Goal: Task Accomplishment & Management: Manage account settings

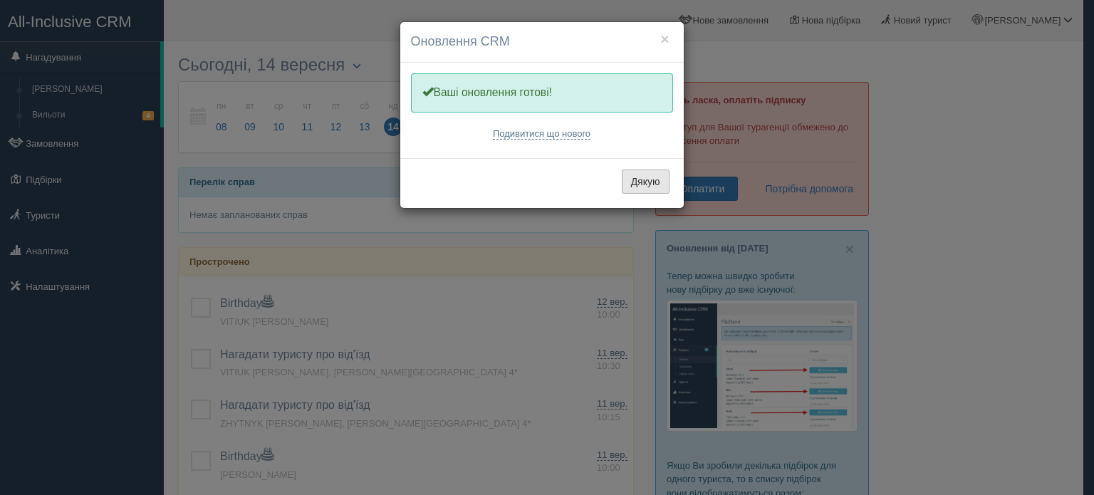
click at [648, 182] on button "Дякую" at bounding box center [646, 182] width 48 height 24
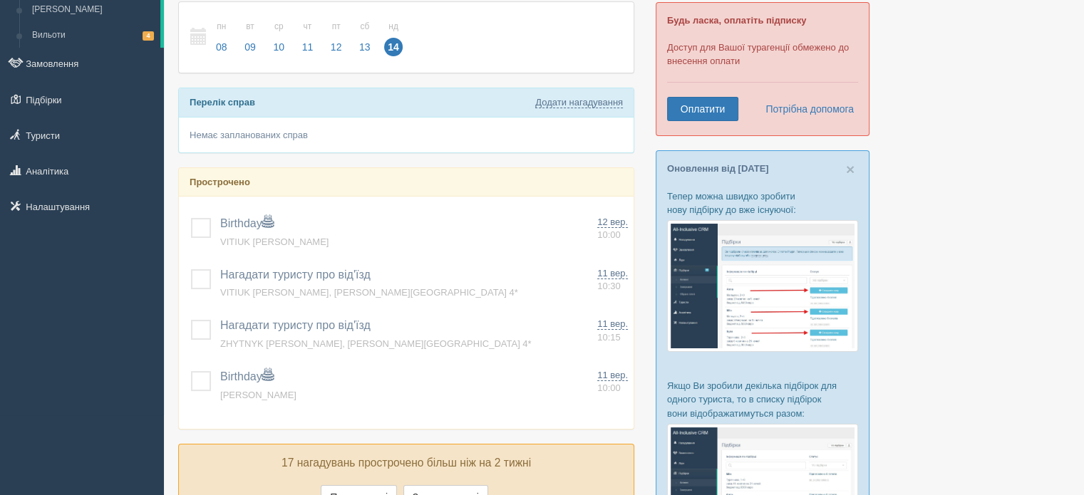
scroll to position [109, 0]
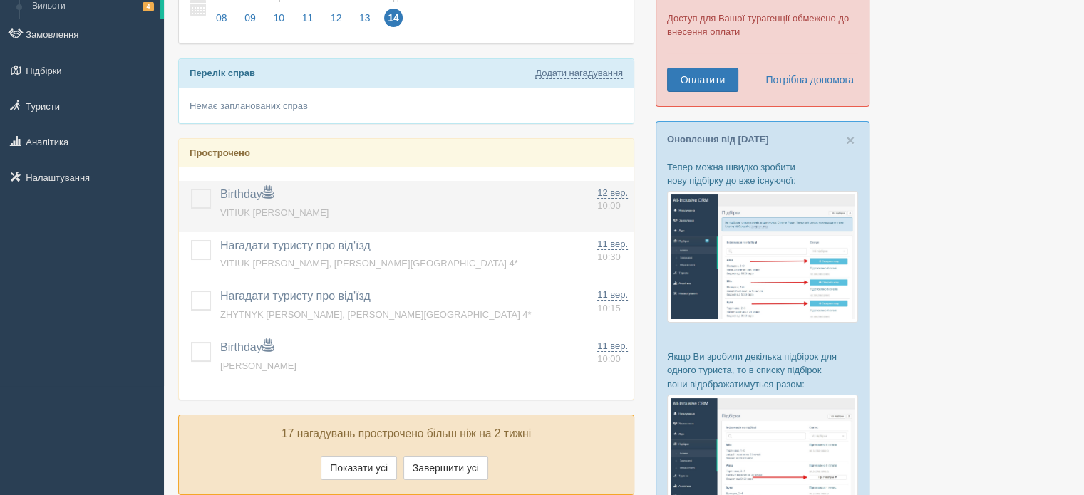
click at [191, 189] on label at bounding box center [191, 189] width 0 height 0
click at [0, 0] on input "checkbox" at bounding box center [0, 0] width 0 height 0
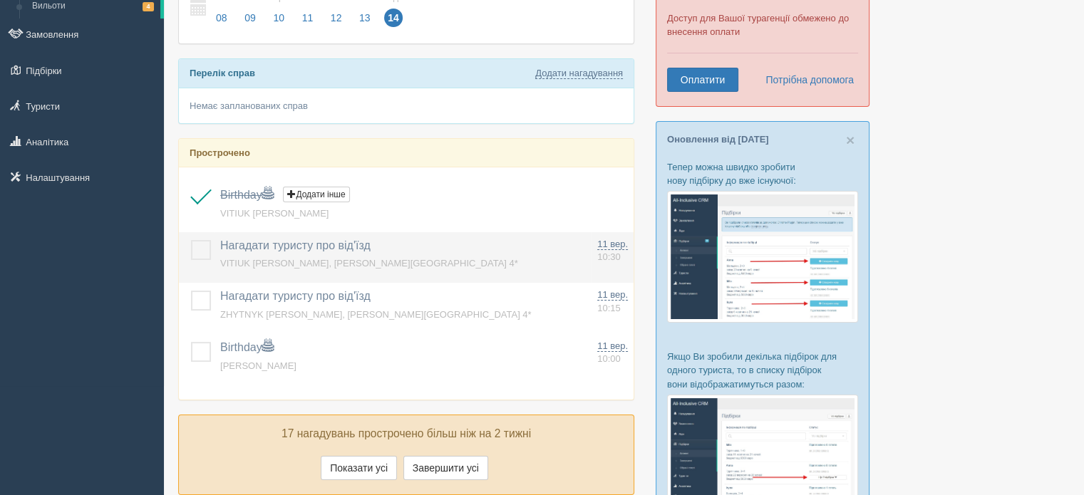
click at [191, 240] on label at bounding box center [191, 240] width 0 height 0
click at [0, 0] on input "checkbox" at bounding box center [0, 0] width 0 height 0
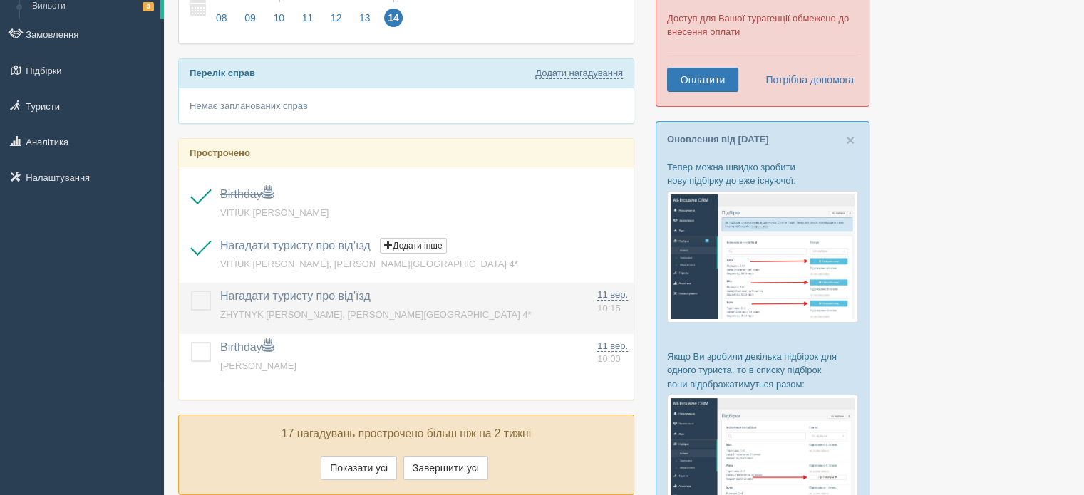
click at [191, 291] on label at bounding box center [191, 291] width 0 height 0
click at [0, 0] on input "checkbox" at bounding box center [0, 0] width 0 height 0
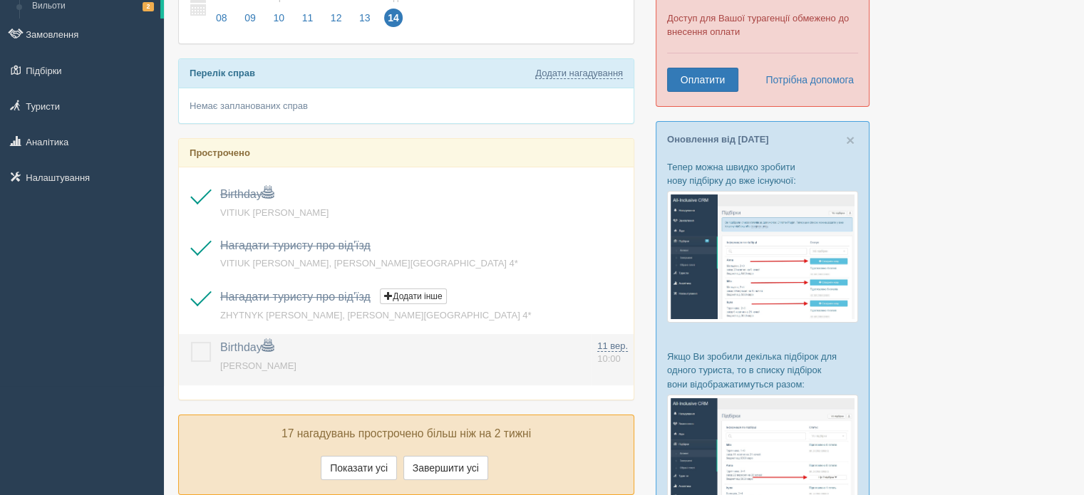
click at [191, 342] on label at bounding box center [191, 342] width 0 height 0
click at [0, 0] on input "checkbox" at bounding box center [0, 0] width 0 height 0
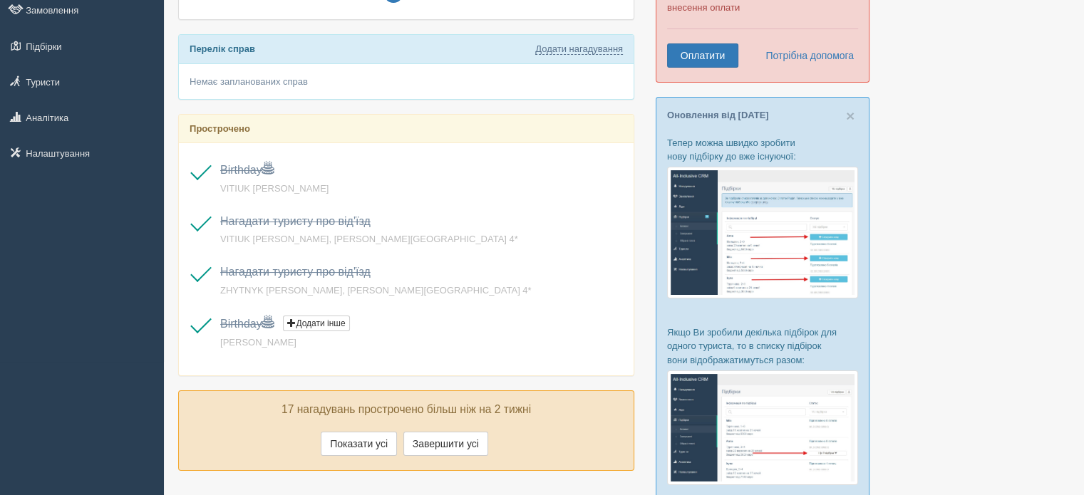
scroll to position [169, 0]
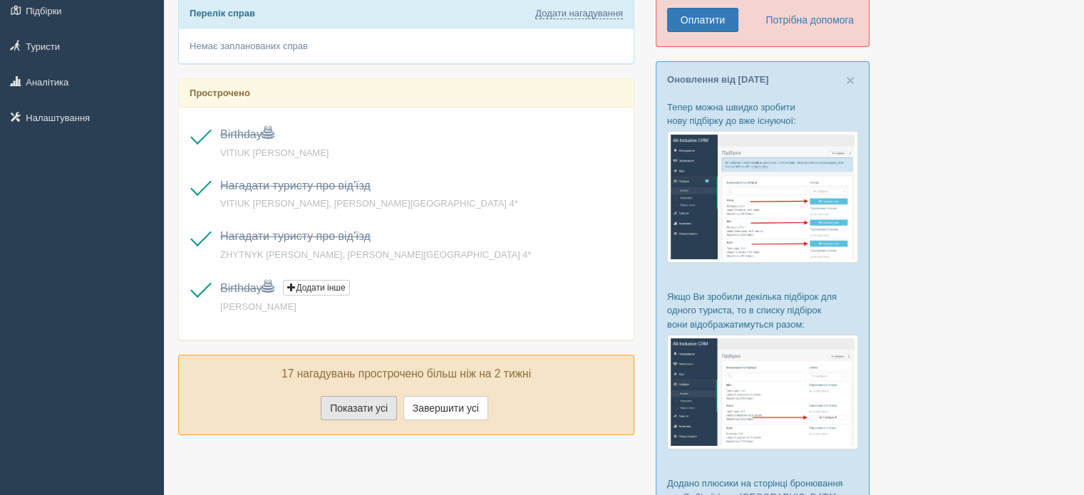
click at [373, 400] on button "Показати усі" at bounding box center [359, 408] width 76 height 24
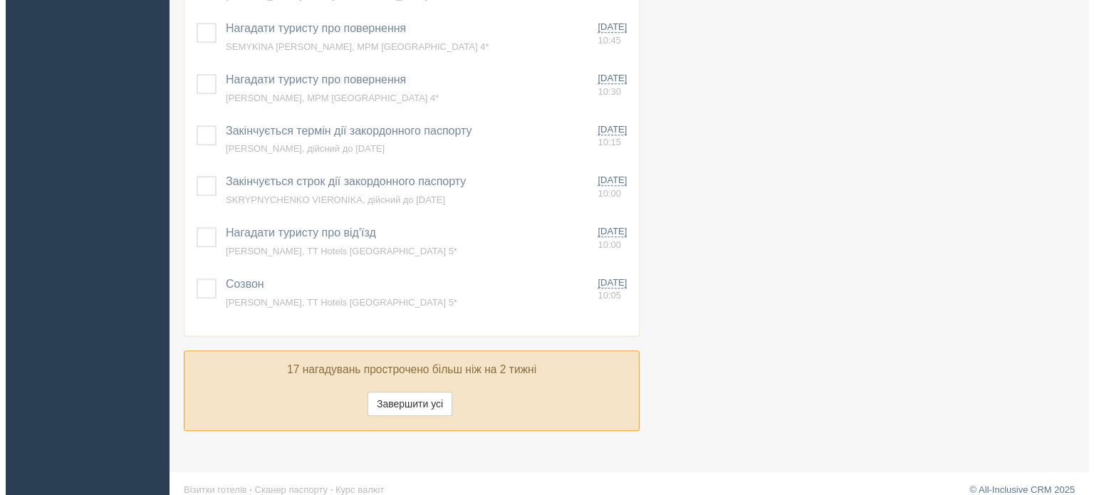
scroll to position [1096, 0]
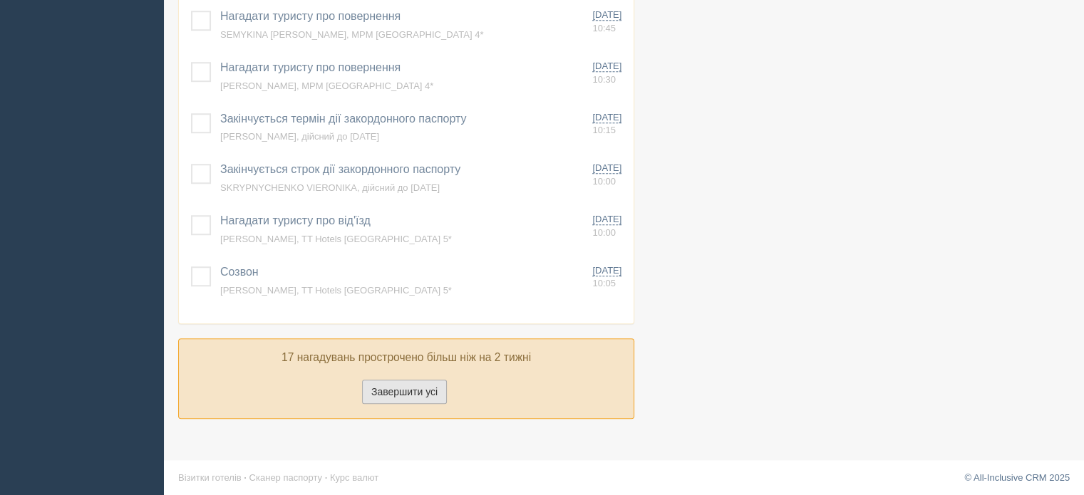
click at [395, 392] on button "Завершити усі" at bounding box center [404, 392] width 85 height 24
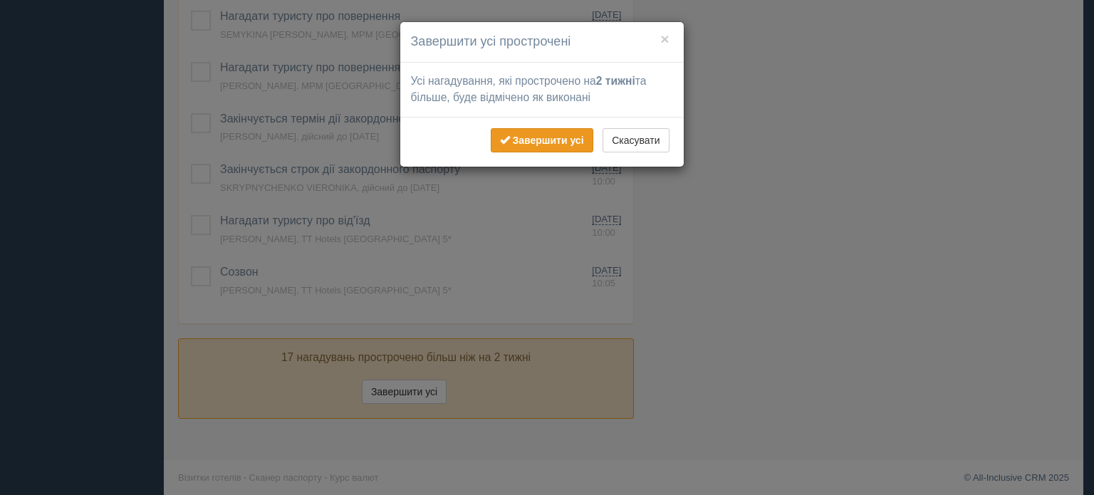
click at [543, 142] on b "Завершити усі" at bounding box center [547, 140] width 71 height 11
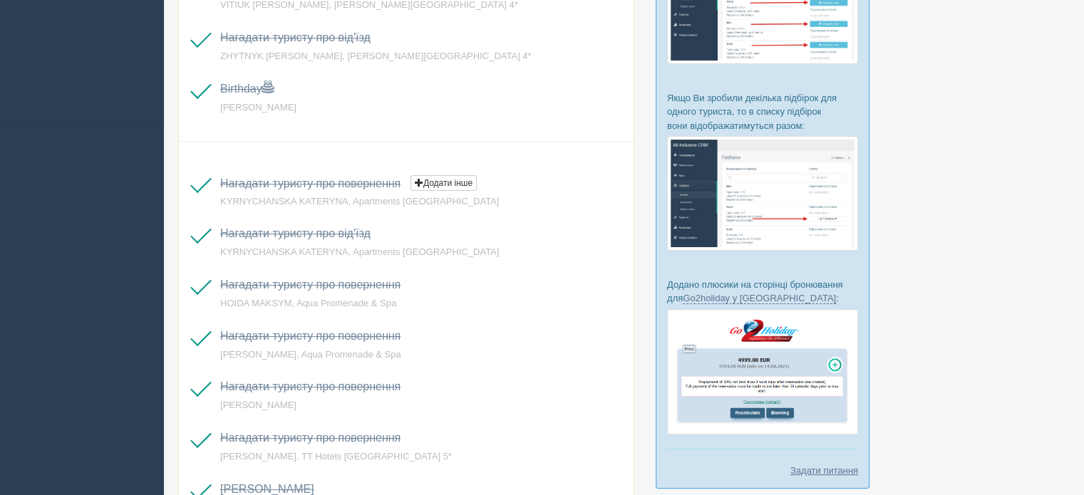
scroll to position [0, 0]
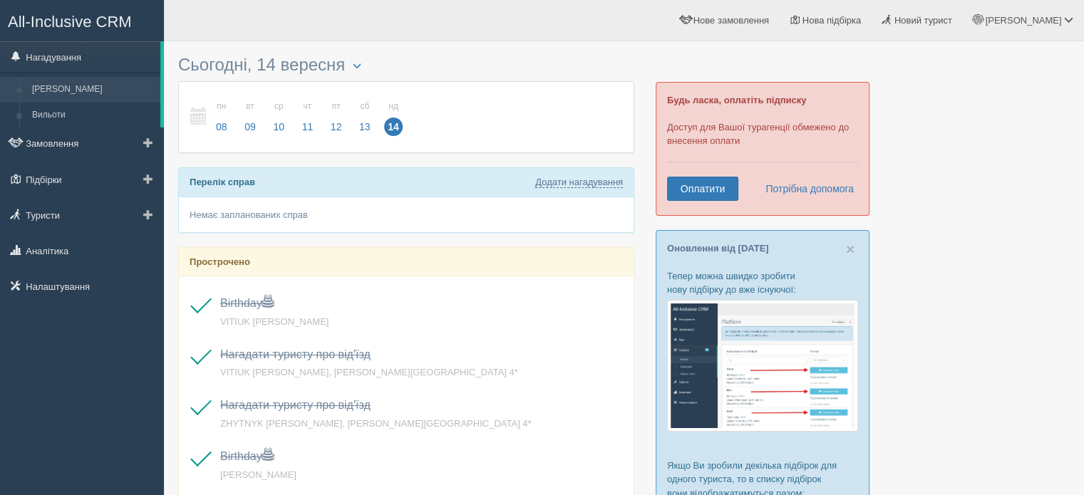
click at [54, 89] on link "Ліди" at bounding box center [93, 90] width 135 height 26
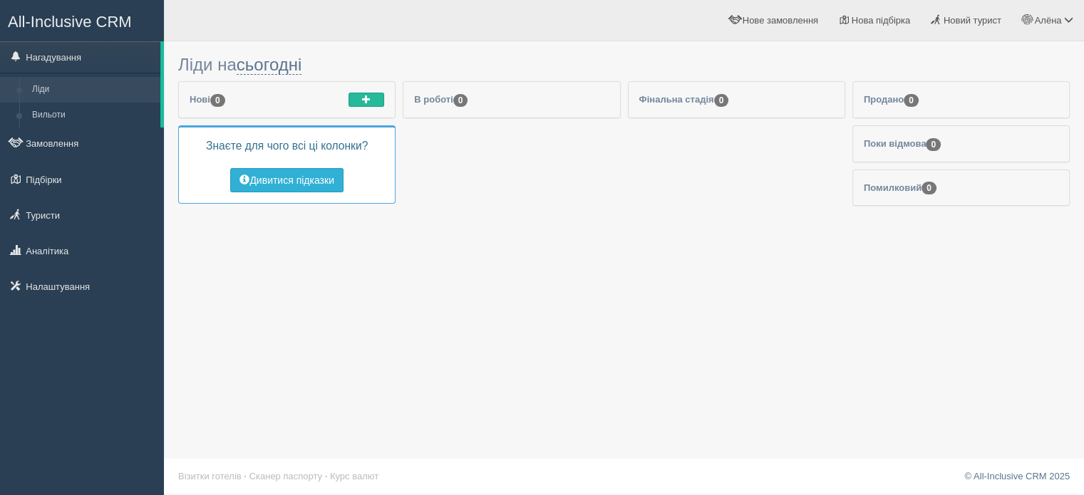
click at [272, 182] on button "Дивитися підказки" at bounding box center [286, 180] width 113 height 24
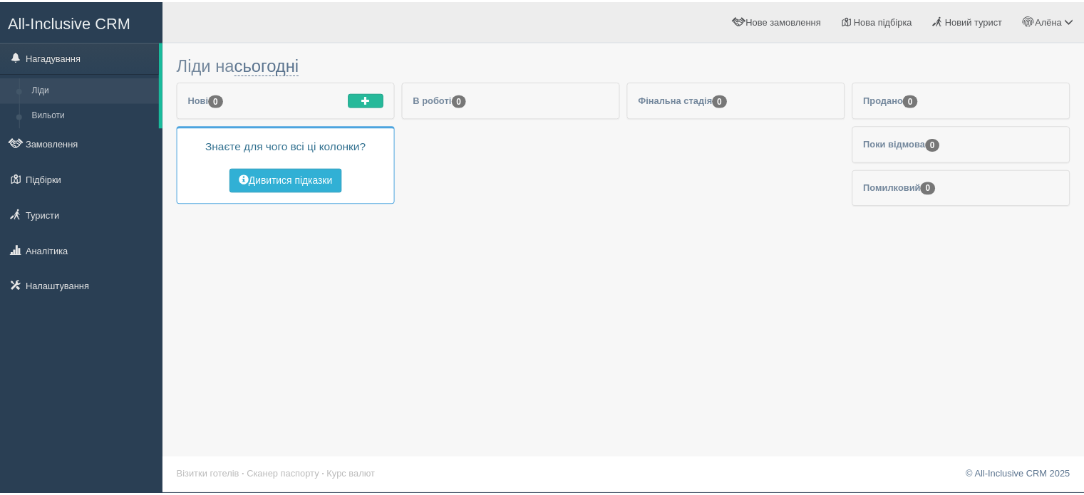
scroll to position [1, 0]
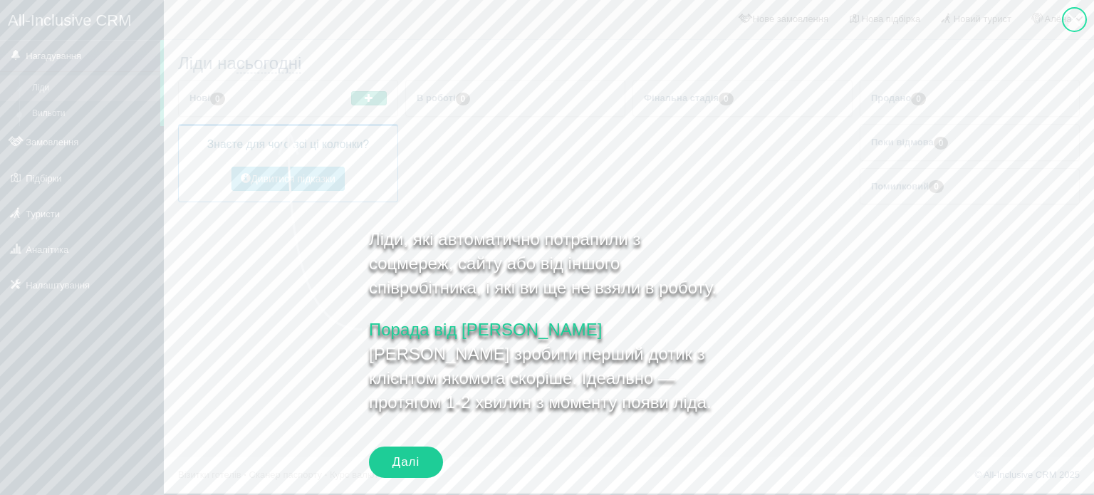
click at [402, 453] on div "Далі" at bounding box center [406, 462] width 74 height 31
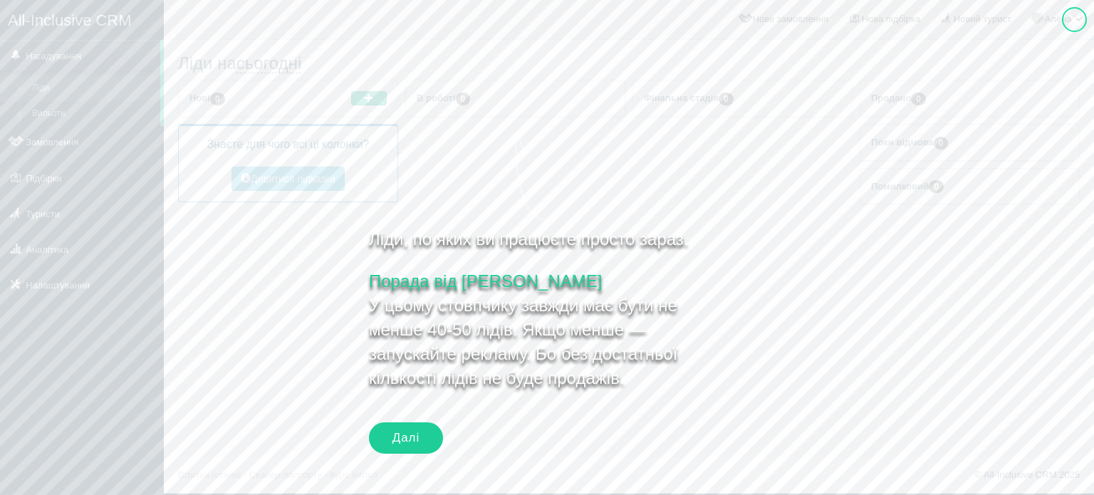
click at [412, 440] on div "Далі" at bounding box center [406, 438] width 74 height 31
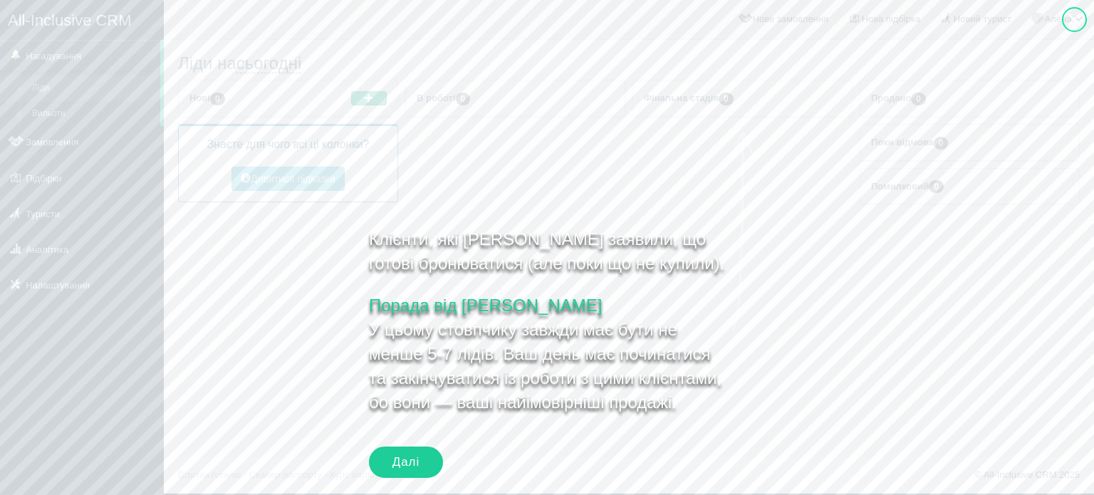
click at [419, 461] on div "Далі" at bounding box center [406, 462] width 74 height 31
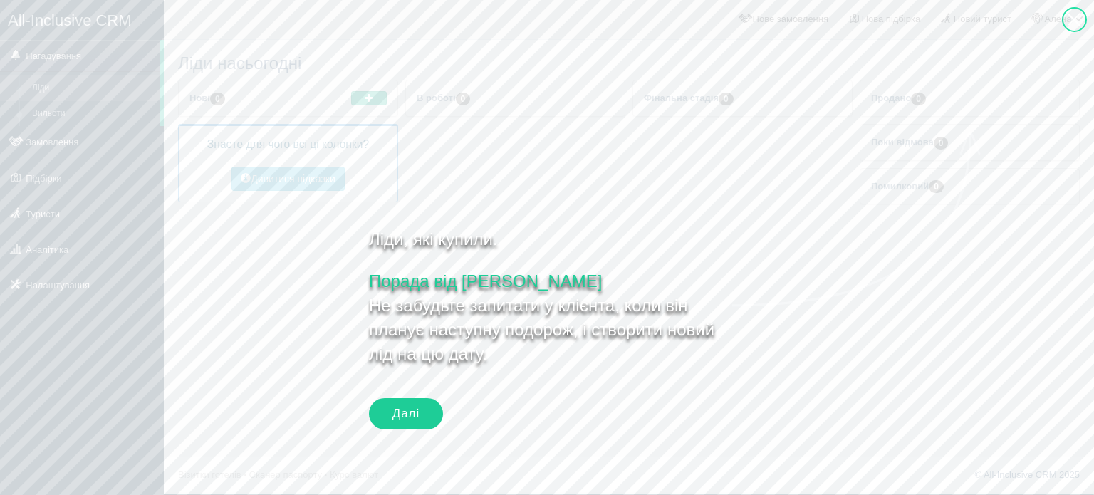
click at [416, 415] on div "Далі" at bounding box center [406, 413] width 74 height 31
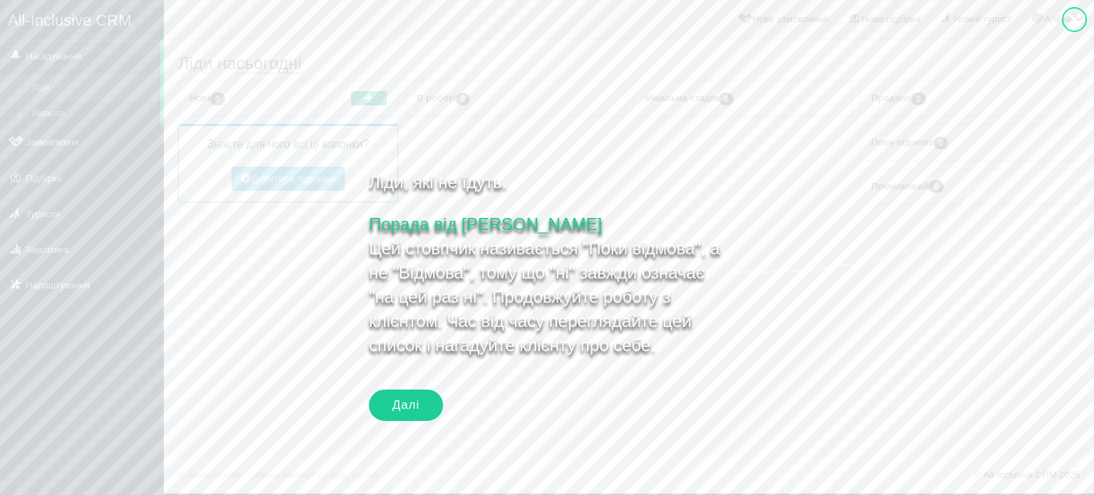
click at [416, 405] on div "Далі" at bounding box center [406, 405] width 74 height 31
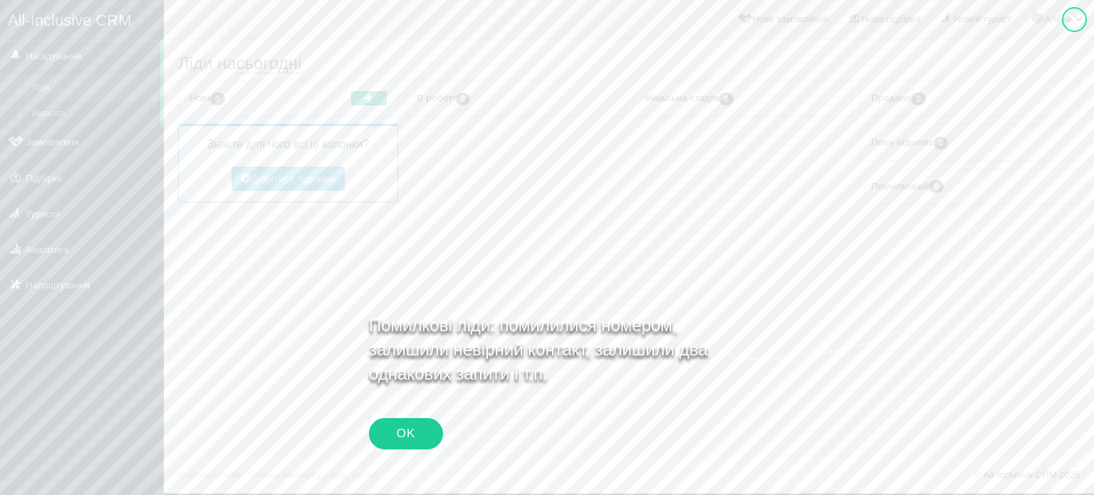
click at [418, 430] on div "OK" at bounding box center [406, 433] width 74 height 31
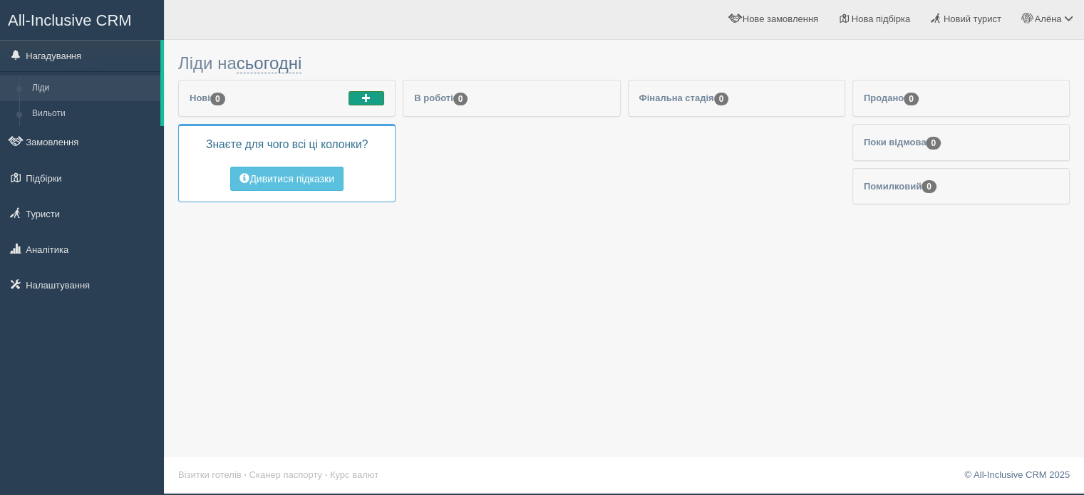
click at [370, 96] on span "button" at bounding box center [366, 97] width 9 height 9
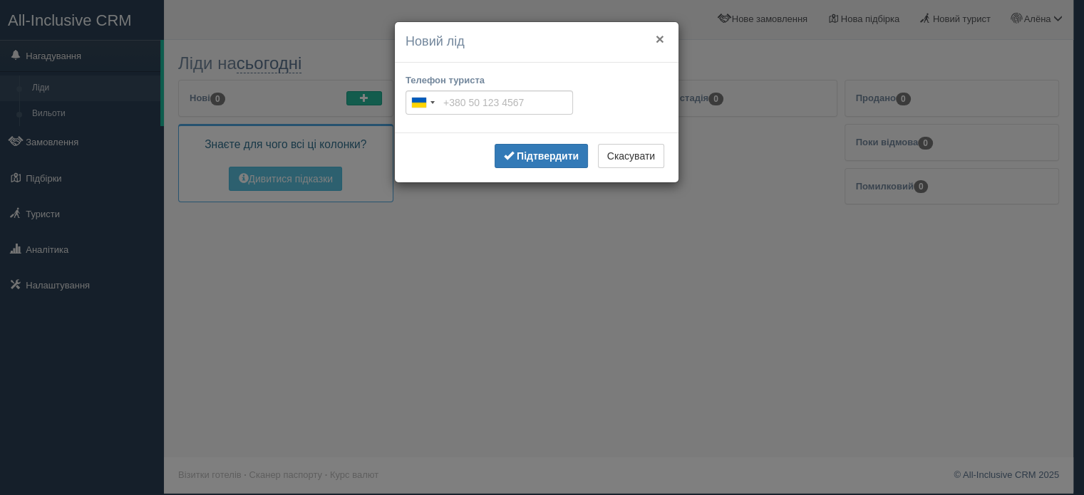
click at [662, 41] on button "×" at bounding box center [659, 38] width 9 height 15
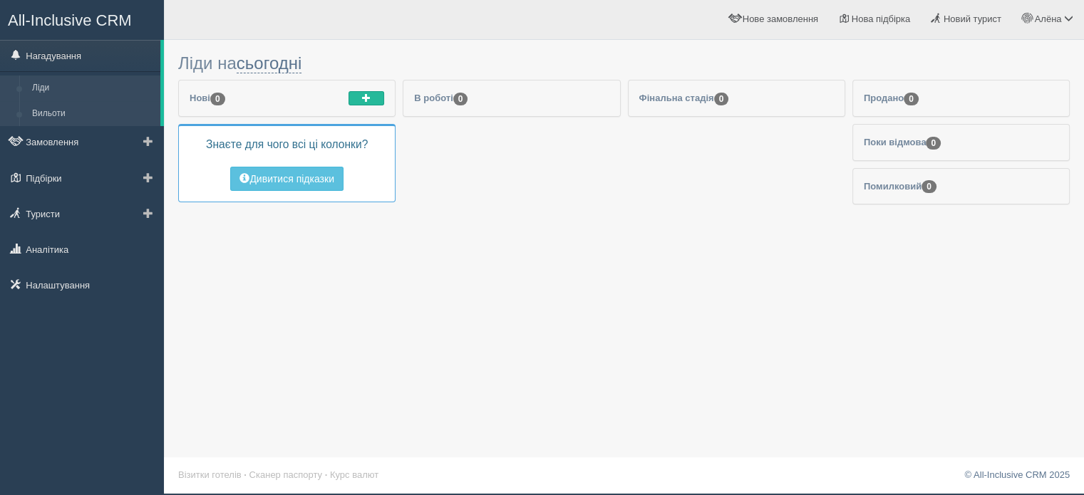
click at [70, 115] on link "Вильоти" at bounding box center [93, 114] width 135 height 26
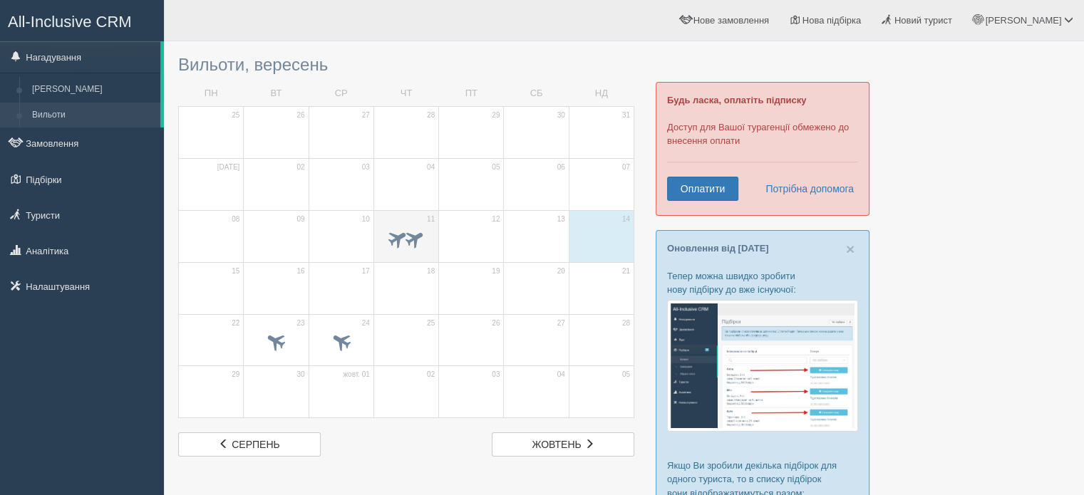
click at [409, 233] on span at bounding box center [415, 238] width 24 height 24
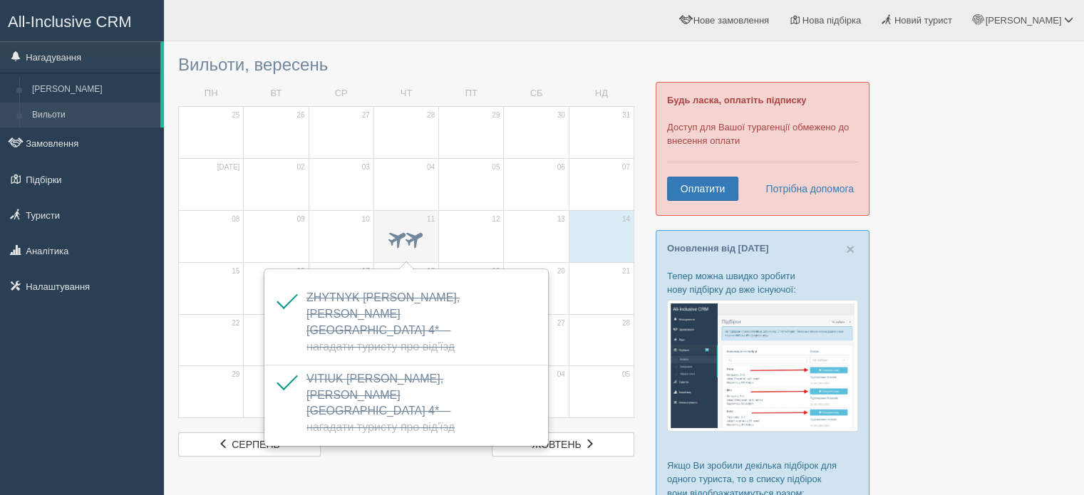
click at [409, 233] on span at bounding box center [415, 238] width 24 height 24
click at [199, 357] on div at bounding box center [211, 344] width 50 height 30
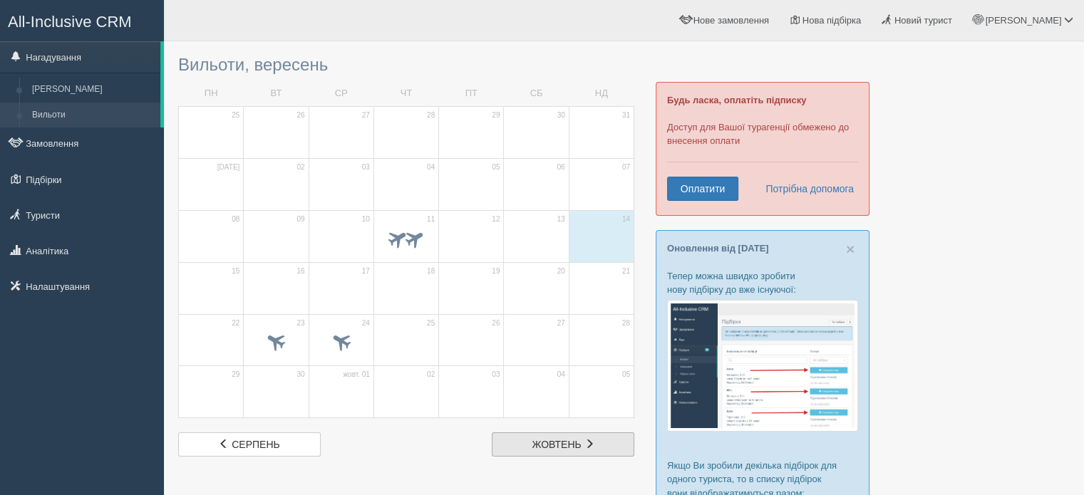
click at [603, 445] on link "жов жовтень" at bounding box center [563, 444] width 142 height 24
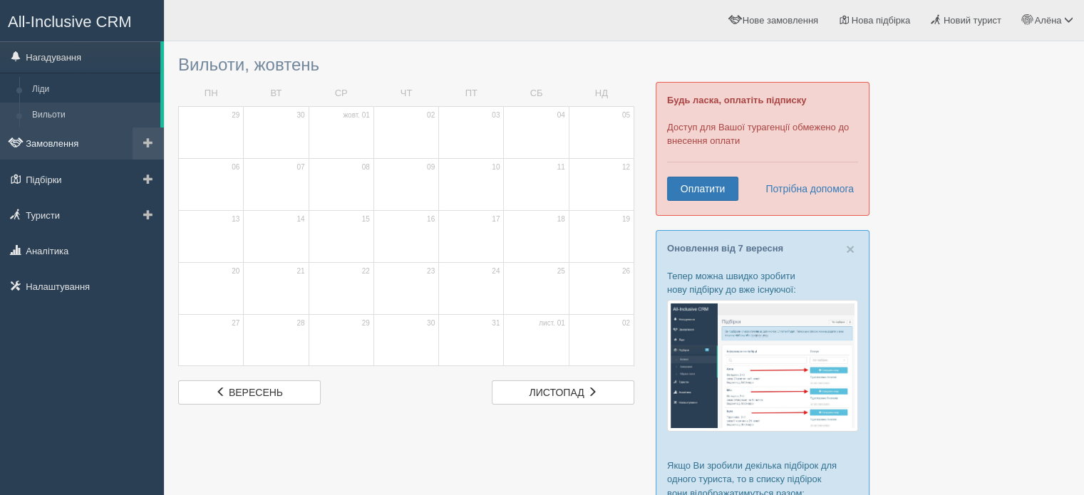
click at [56, 145] on link "Замовлення" at bounding box center [82, 143] width 164 height 31
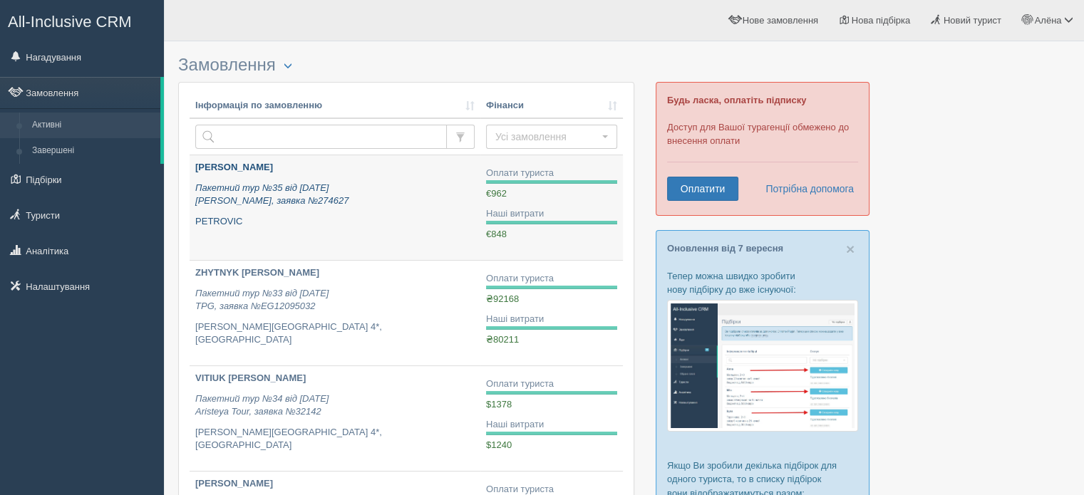
click at [358, 196] on p "Пакетний тур №35 від 25.06.2025 Alf, заявка №274627" at bounding box center [334, 195] width 279 height 26
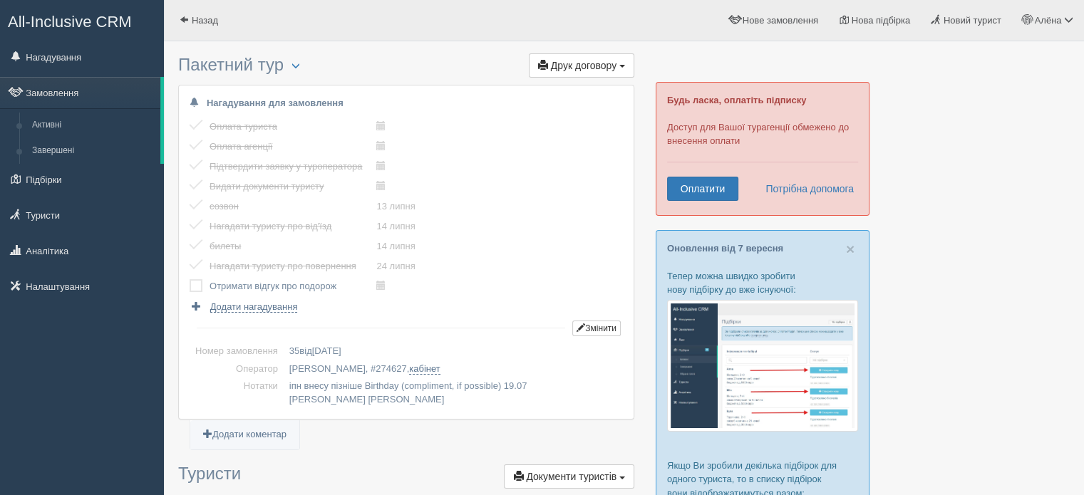
click at [190, 279] on label at bounding box center [190, 279] width 0 height 0
click at [0, 0] on input "checkbox" at bounding box center [0, 0] width 0 height 0
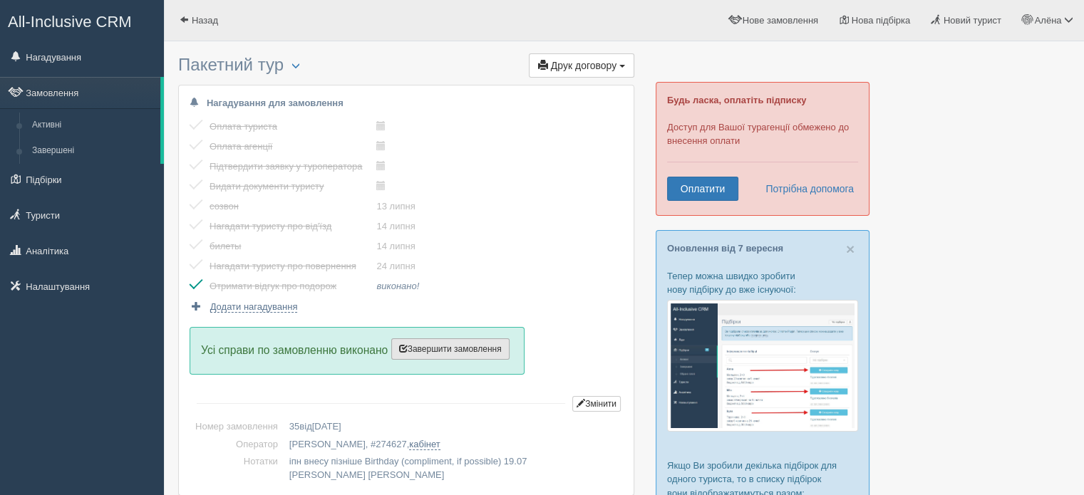
click at [459, 348] on span "Завершити замовлення" at bounding box center [450, 349] width 103 height 10
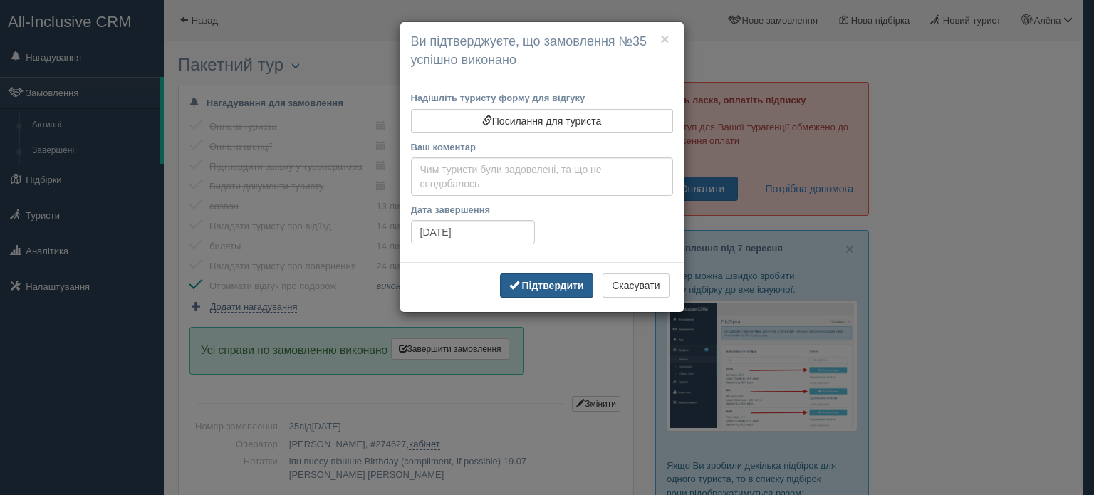
click at [544, 290] on button "Підтвердити" at bounding box center [546, 286] width 93 height 24
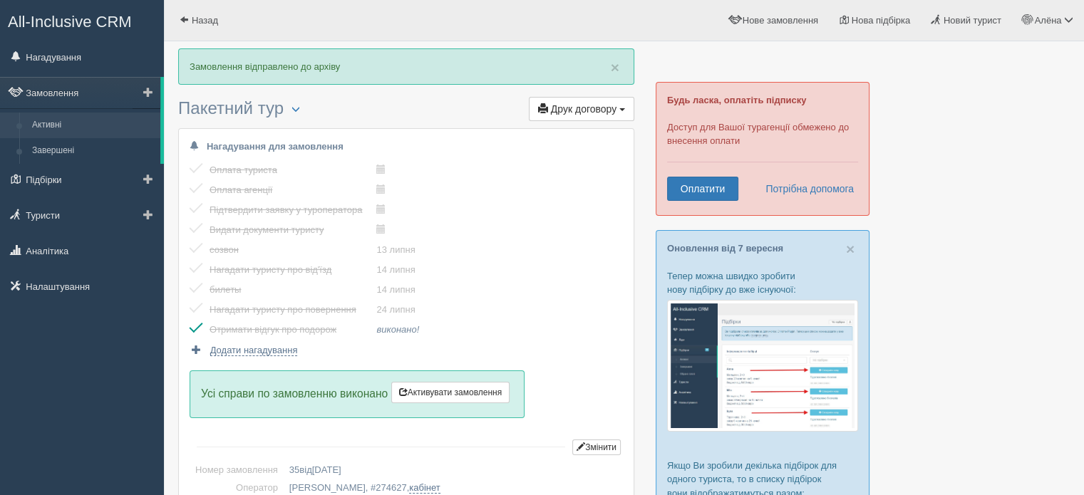
click at [56, 128] on link "Активні" at bounding box center [93, 126] width 135 height 26
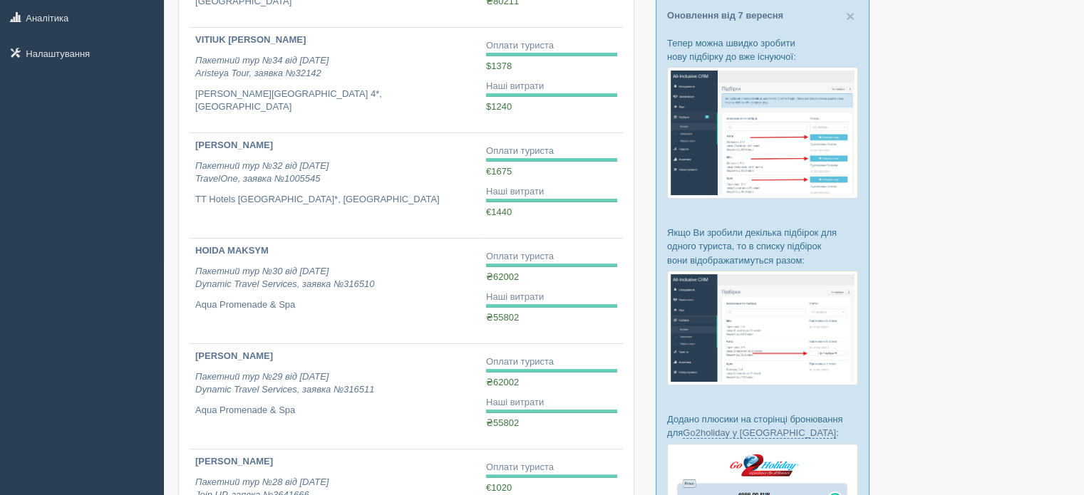
scroll to position [234, 0]
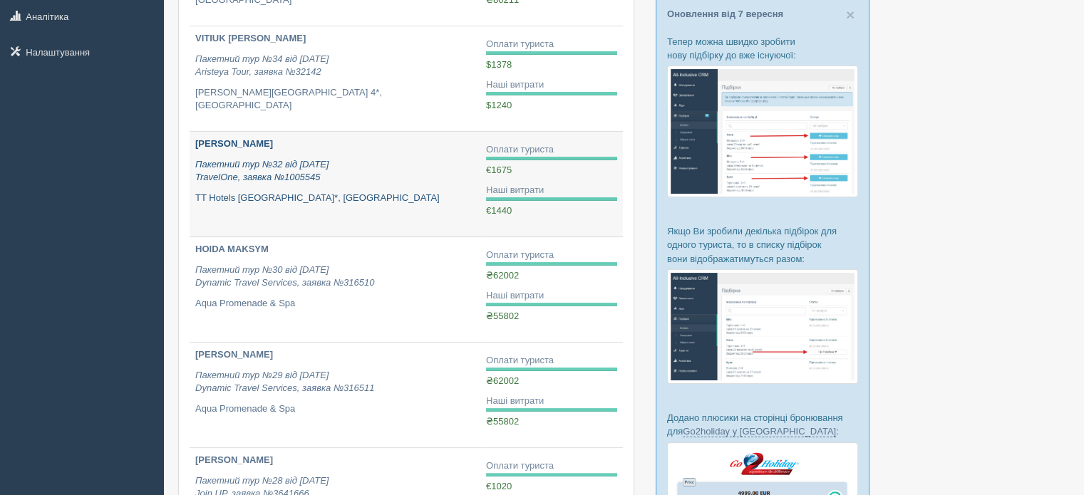
click at [369, 171] on p "Пакетний тур №32 від [DATE] TravelOne, заявка №1005545" at bounding box center [334, 171] width 279 height 26
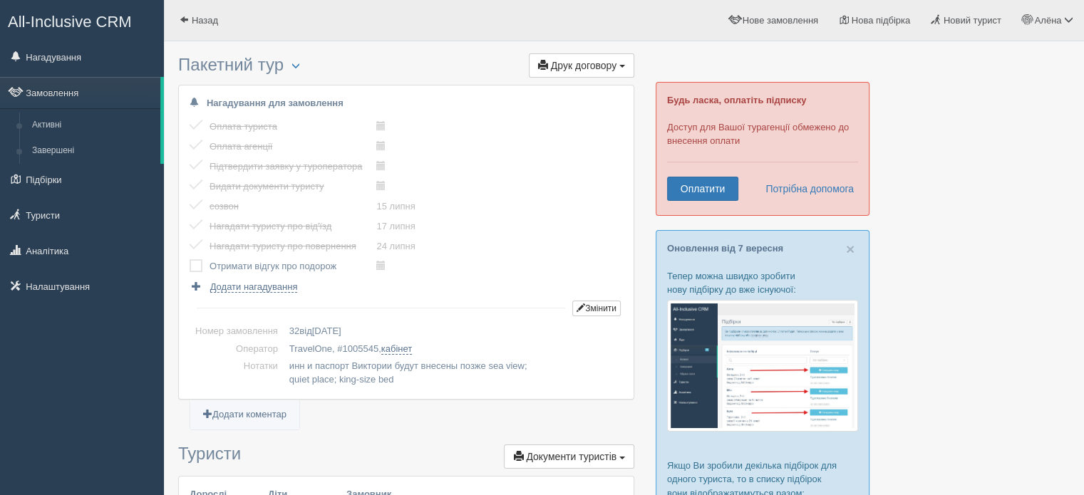
click at [190, 259] on label at bounding box center [190, 259] width 0 height 0
click at [0, 0] on input "checkbox" at bounding box center [0, 0] width 0 height 0
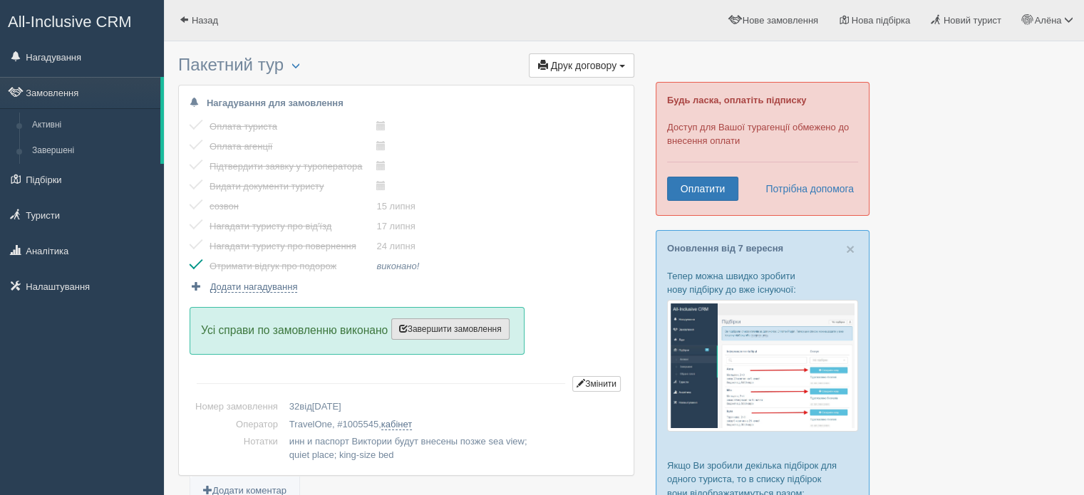
click at [449, 336] on button "Завершити замовлення Активувати замовлення" at bounding box center [450, 328] width 118 height 21
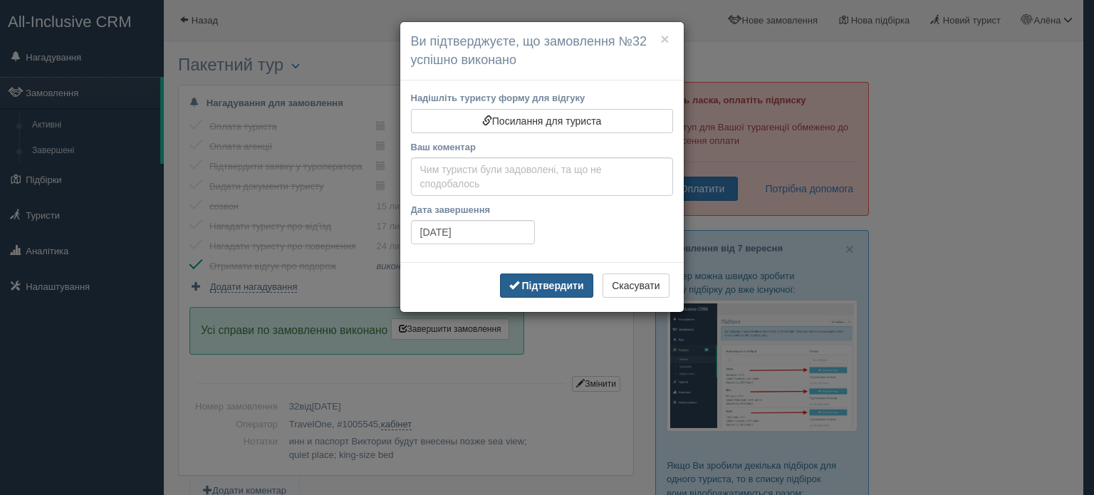
click at [546, 274] on button "Підтвердити" at bounding box center [546, 286] width 93 height 24
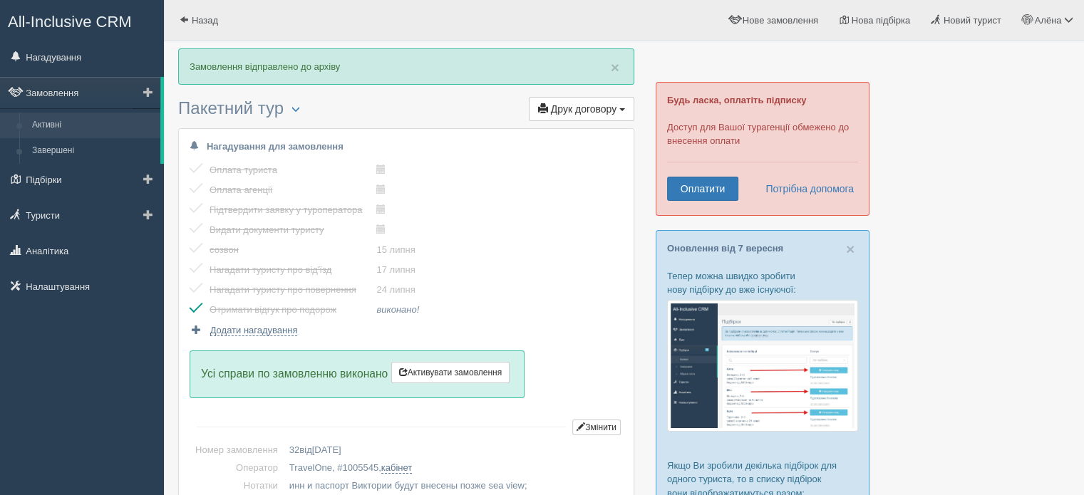
click at [53, 128] on link "Активні" at bounding box center [93, 126] width 135 height 26
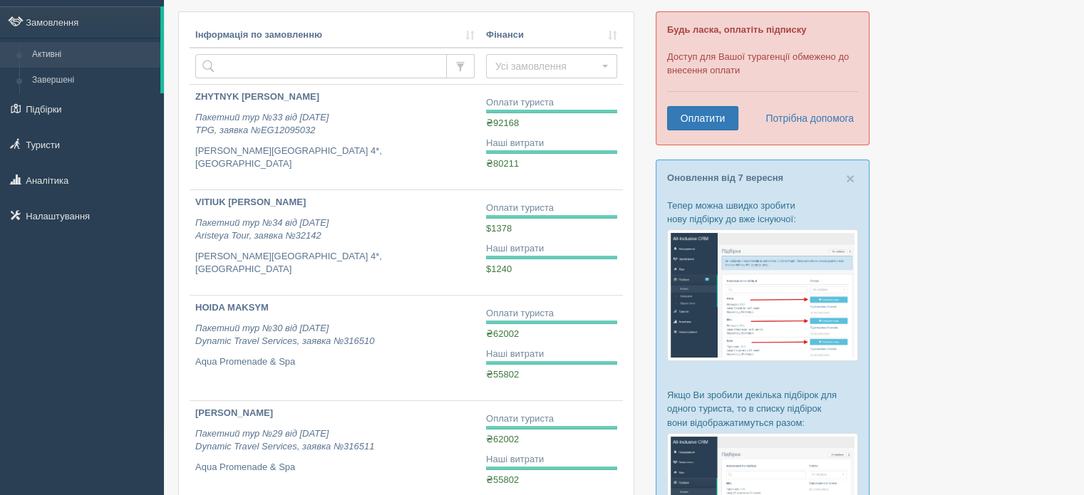
scroll to position [180, 0]
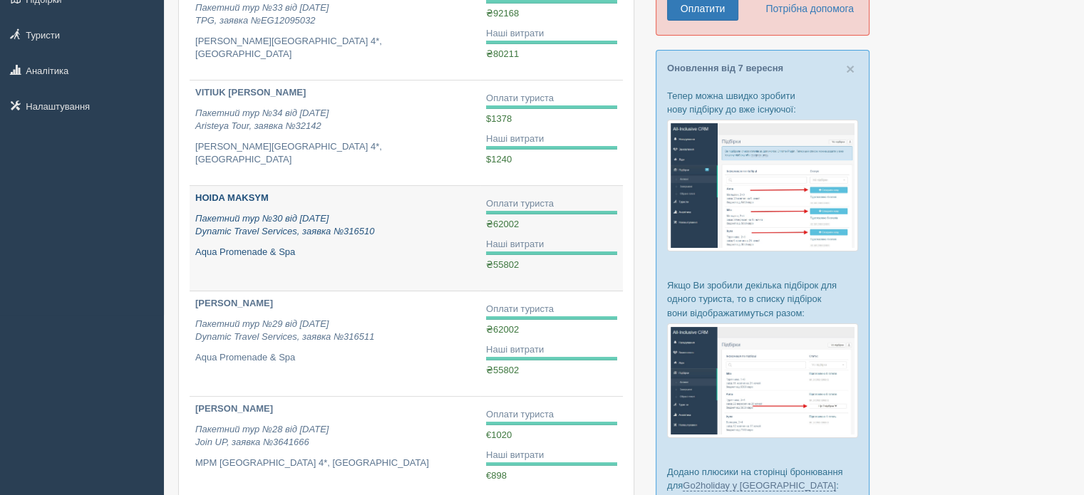
click at [321, 219] on icon "Пакетний тур №30 від 28.05.2025 Dynamic Travel Services, заявка №316510" at bounding box center [284, 225] width 179 height 24
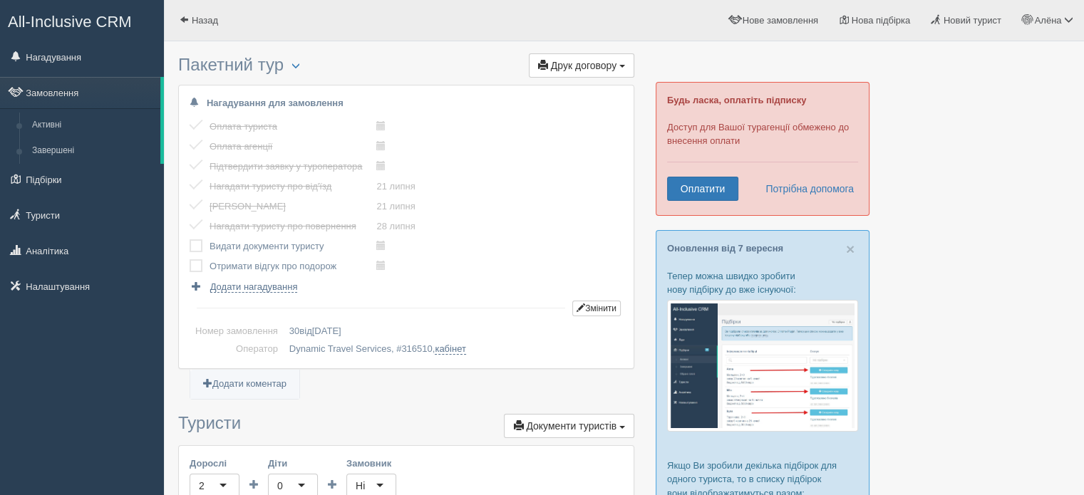
click at [190, 239] on label at bounding box center [190, 239] width 0 height 0
click at [0, 0] on input "checkbox" at bounding box center [0, 0] width 0 height 0
click at [190, 259] on label at bounding box center [190, 259] width 0 height 0
click at [0, 0] on input "checkbox" at bounding box center [0, 0] width 0 height 0
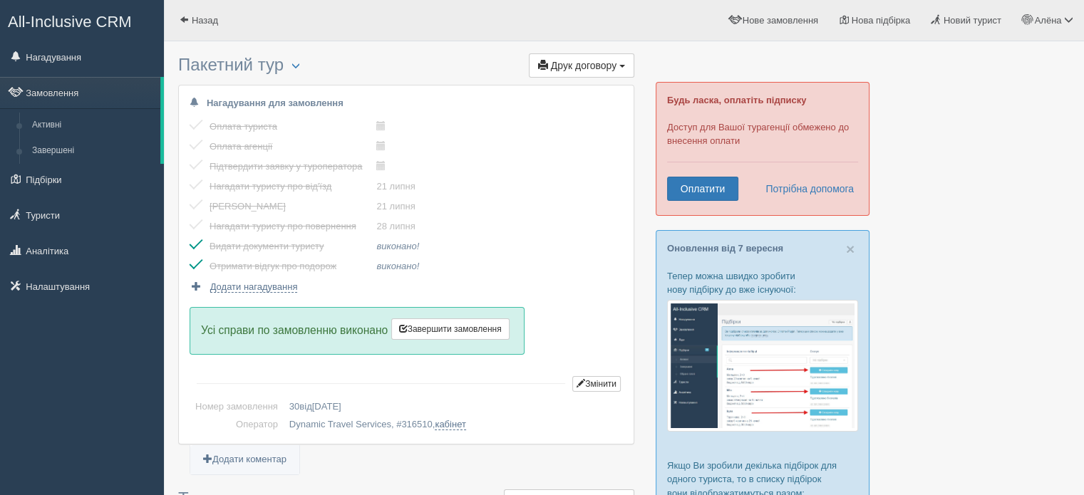
click at [460, 339] on span "Усі справи по замовленню виконано Завершити замовлення Активувати замовлення" at bounding box center [357, 331] width 335 height 48
click at [471, 330] on span "Завершити замовлення" at bounding box center [450, 329] width 103 height 10
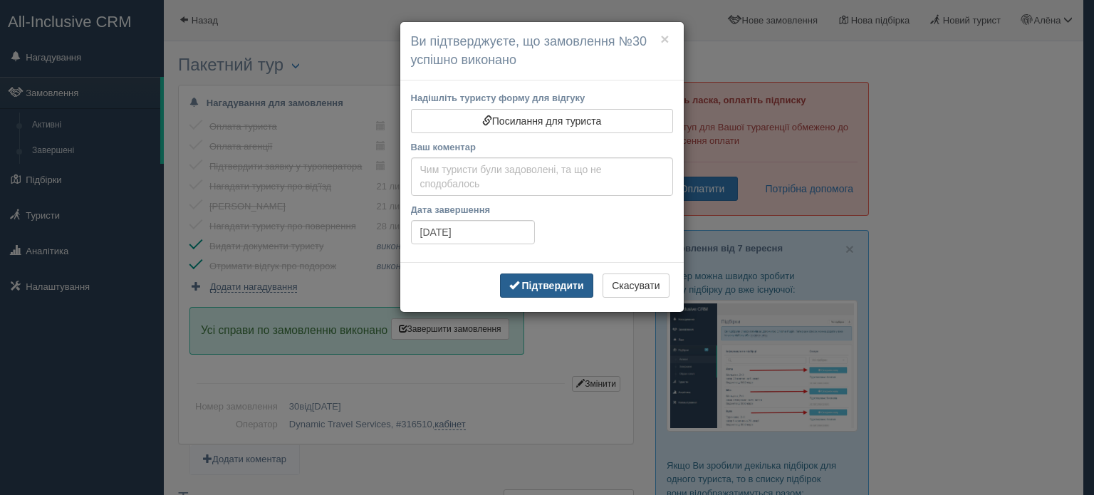
click at [546, 287] on b "Підтвердити" at bounding box center [553, 285] width 62 height 11
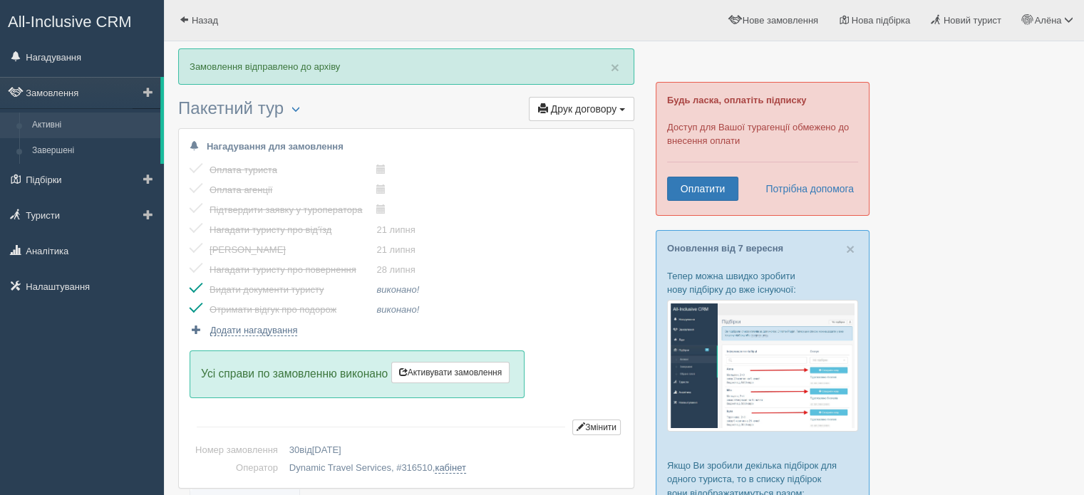
click at [68, 130] on link "Активні" at bounding box center [93, 126] width 135 height 26
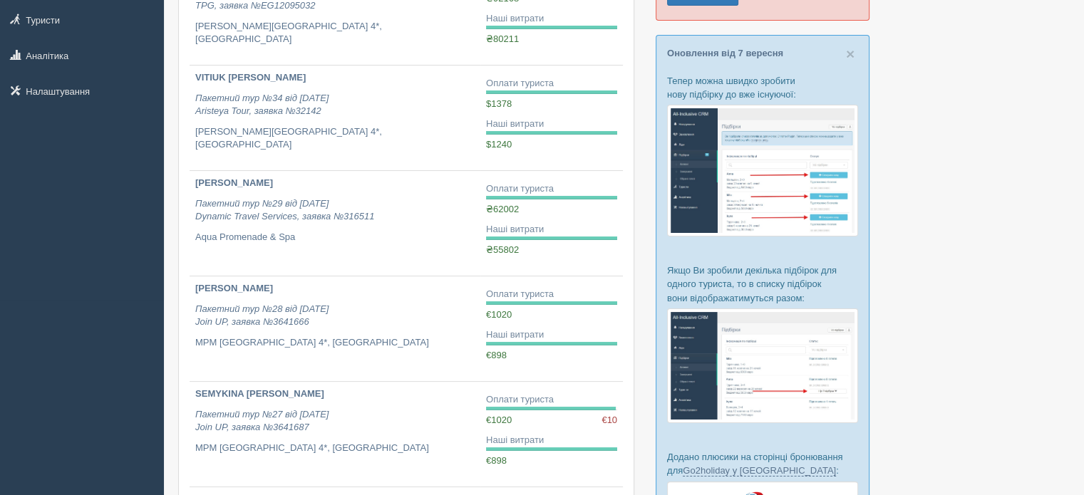
scroll to position [221, 0]
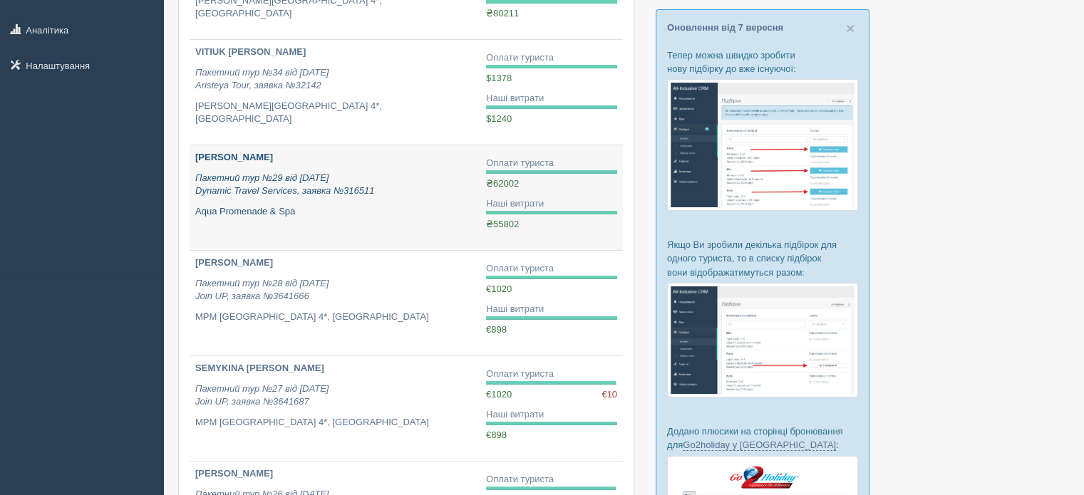
click at [334, 197] on div "[PERSON_NAME] Пакетний тур №29 від [DATE] Dynamic Travel Services, заявка №3165…" at bounding box center [334, 184] width 279 height 67
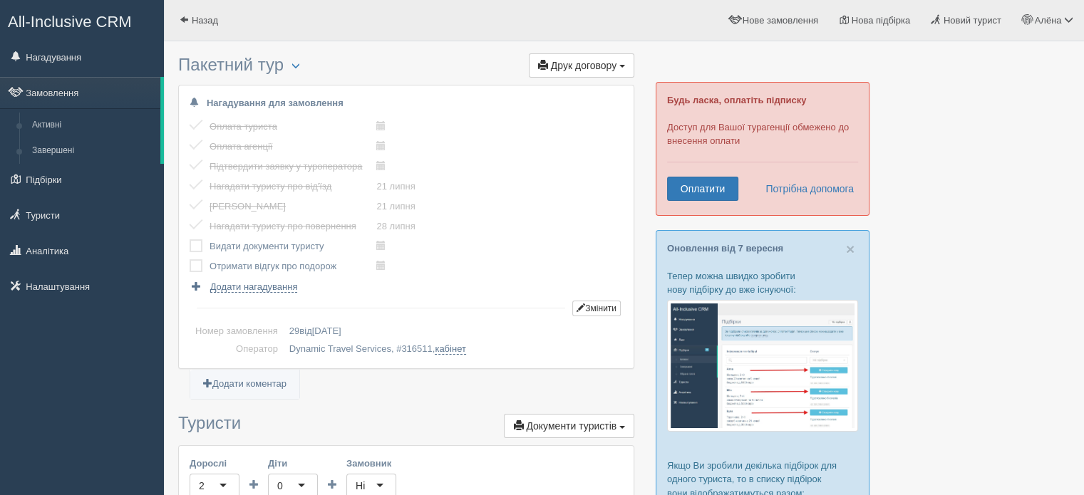
click at [190, 239] on label at bounding box center [190, 239] width 0 height 0
click at [0, 0] on input "checkbox" at bounding box center [0, 0] width 0 height 0
click at [194, 272] on td at bounding box center [200, 266] width 20 height 20
click at [190, 259] on label at bounding box center [190, 259] width 0 height 0
click at [0, 0] on input "checkbox" at bounding box center [0, 0] width 0 height 0
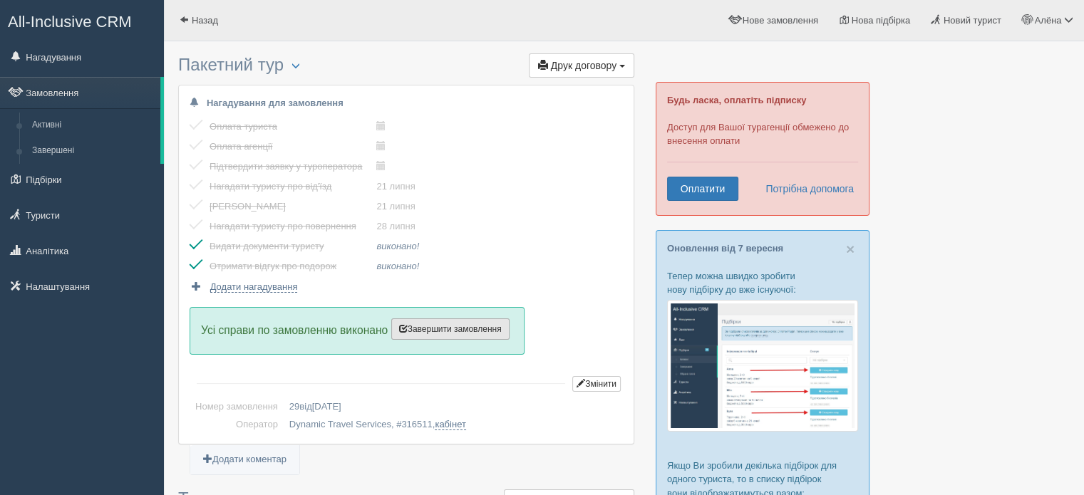
click at [465, 336] on button "Завершити замовлення Активувати замовлення" at bounding box center [450, 328] width 118 height 21
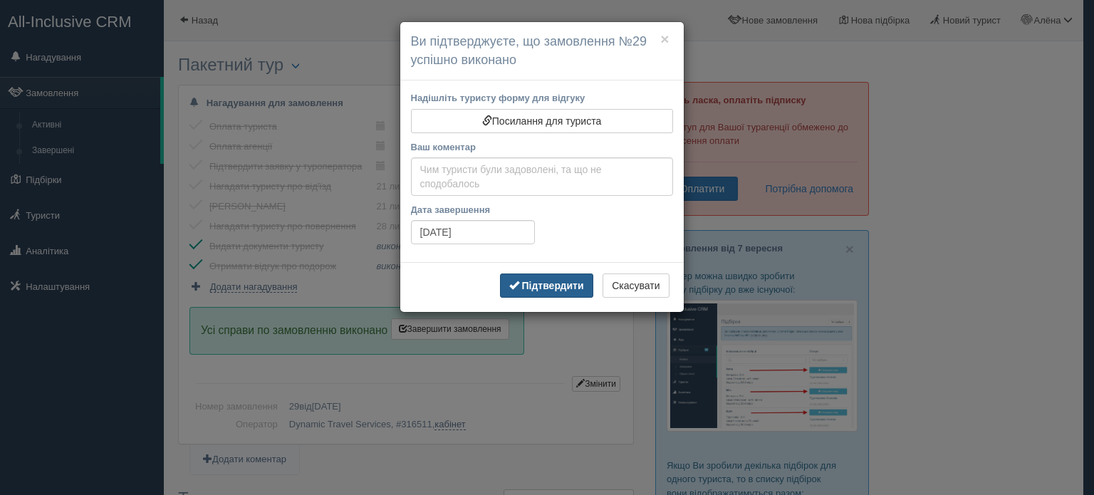
click at [549, 282] on b "Підтвердити" at bounding box center [553, 285] width 62 height 11
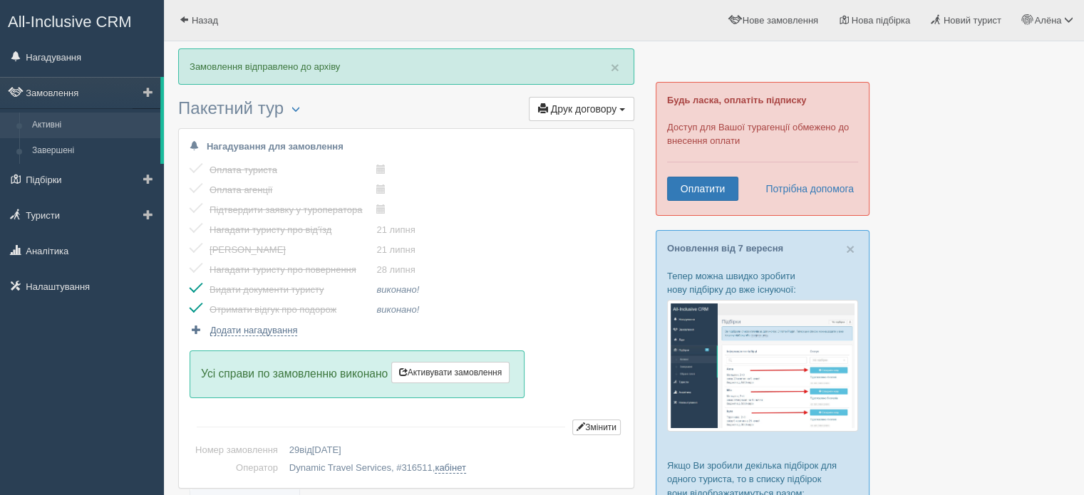
click at [54, 125] on link "Активні" at bounding box center [93, 126] width 135 height 26
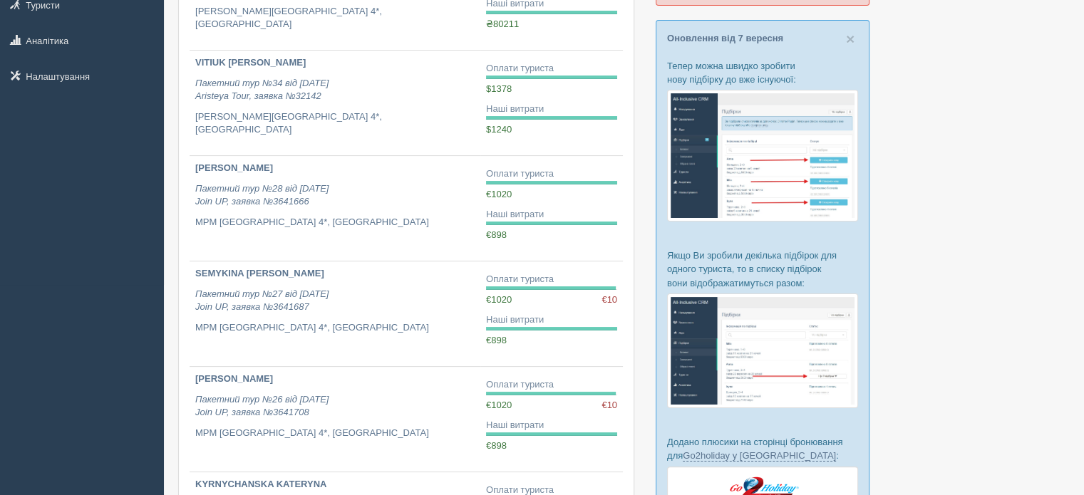
scroll to position [222, 0]
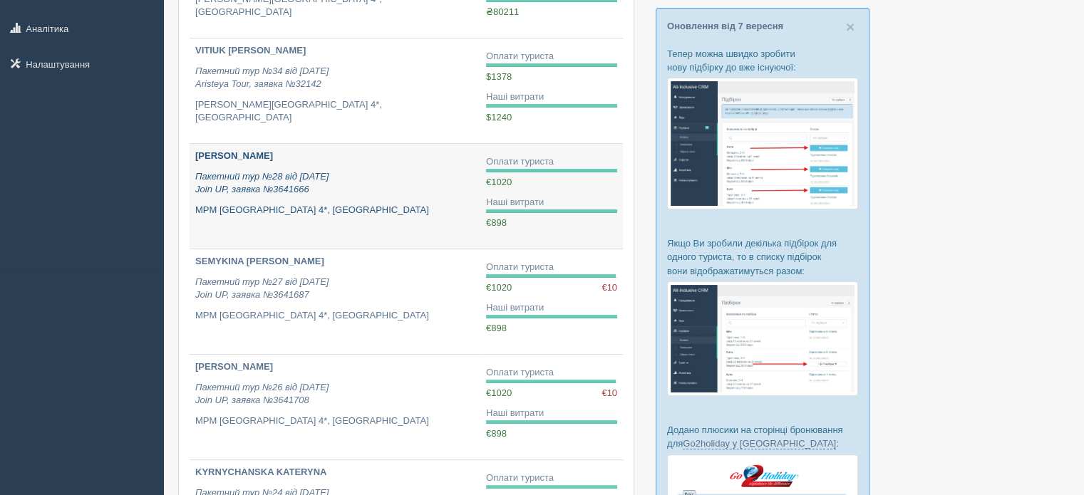
click at [399, 204] on p "MPM Kalina Garden Hotel 4*, Болгарія" at bounding box center [334, 211] width 279 height 14
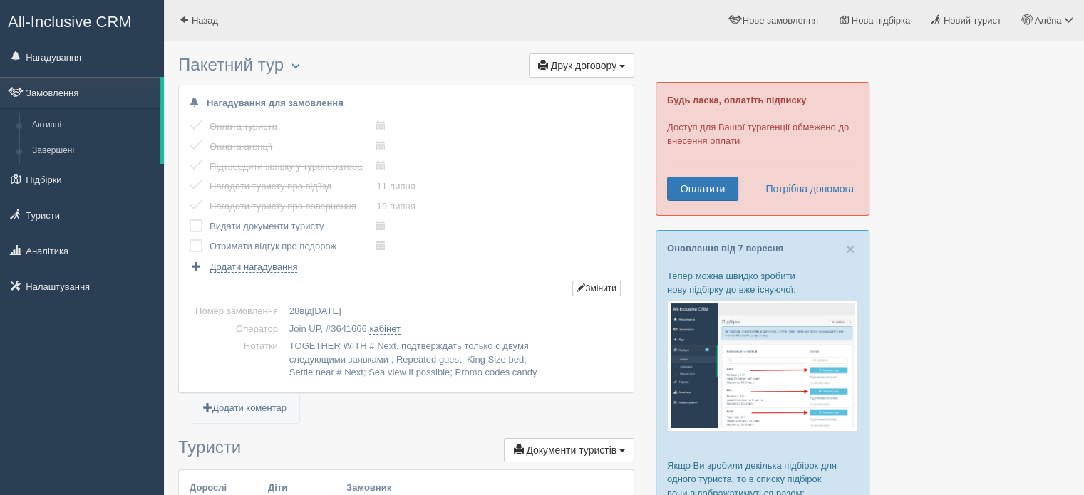
click at [190, 219] on label at bounding box center [190, 219] width 0 height 0
click at [0, 0] on input "checkbox" at bounding box center [0, 0] width 0 height 0
click at [190, 239] on label at bounding box center [190, 239] width 0 height 0
click at [0, 0] on input "checkbox" at bounding box center [0, 0] width 0 height 0
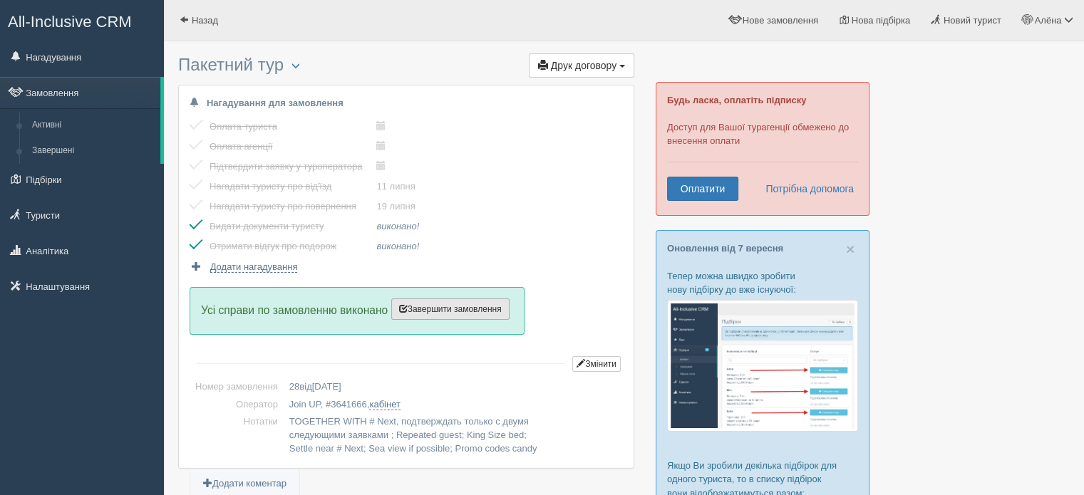
click at [441, 308] on span "Завершити замовлення" at bounding box center [450, 309] width 103 height 10
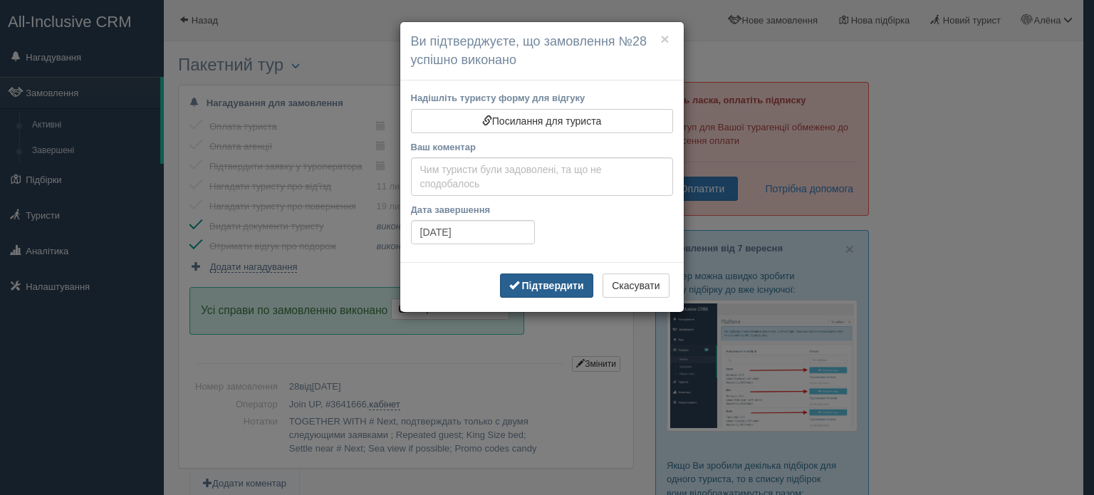
click at [530, 290] on button "Підтвердити" at bounding box center [546, 286] width 93 height 24
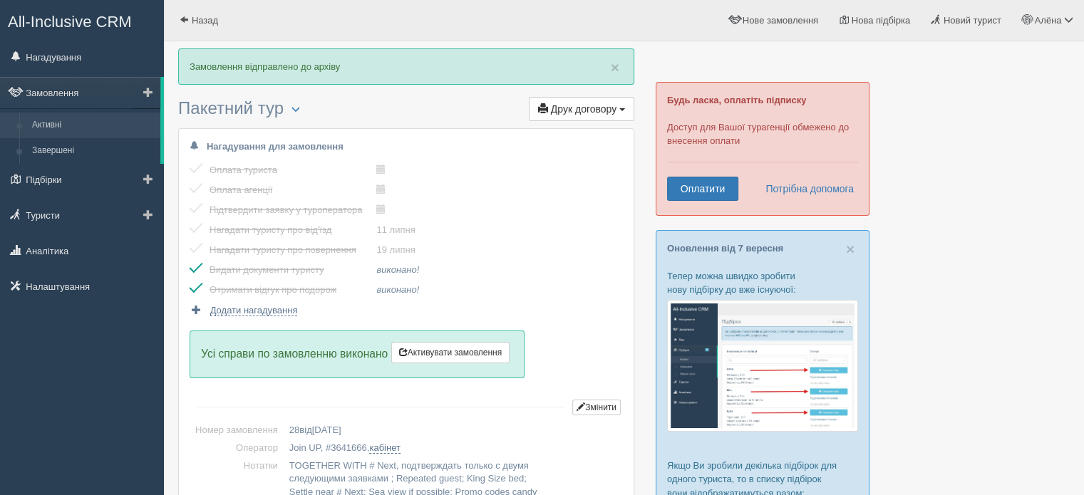
click at [63, 133] on link "Активні" at bounding box center [93, 126] width 135 height 26
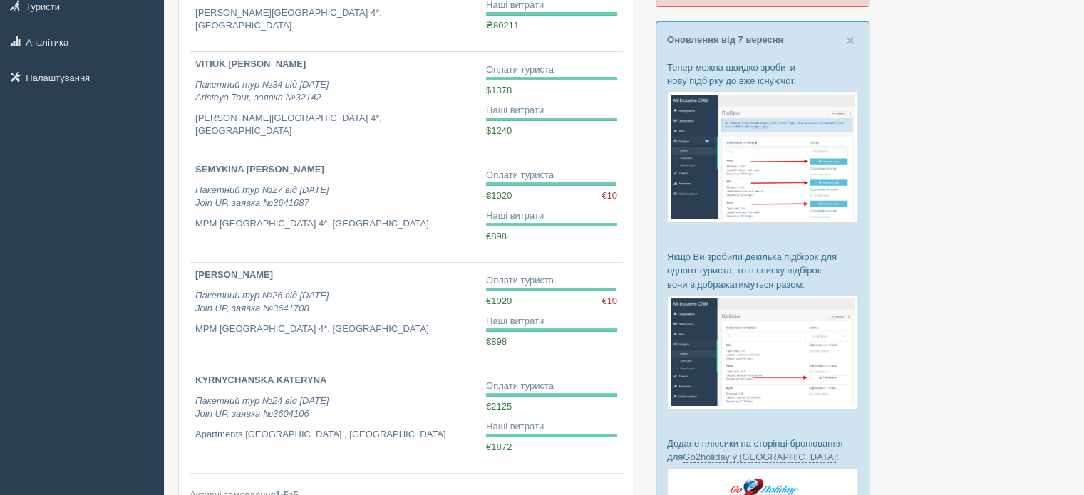
scroll to position [218, 0]
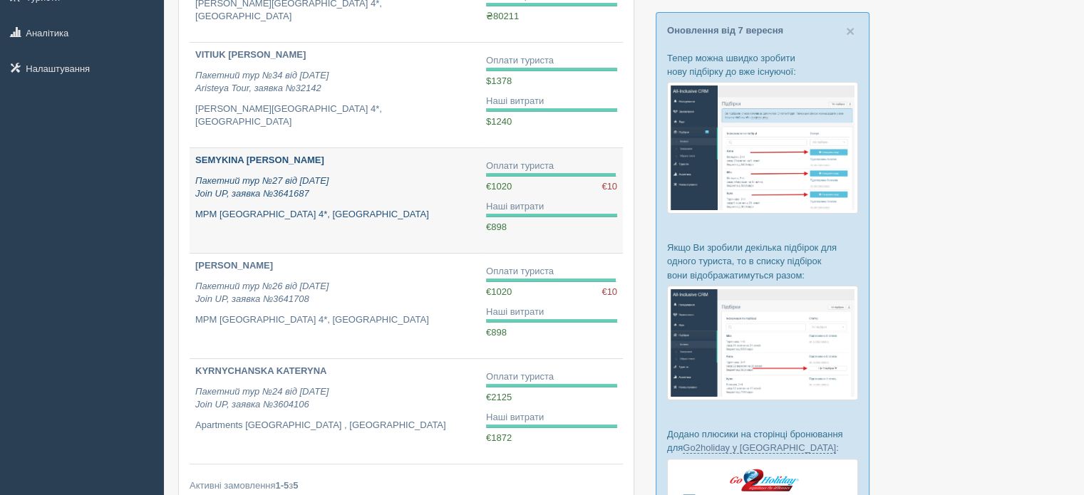
click at [363, 209] on p "MPM [GEOGRAPHIC_DATA] 4*, [GEOGRAPHIC_DATA]" at bounding box center [334, 215] width 279 height 14
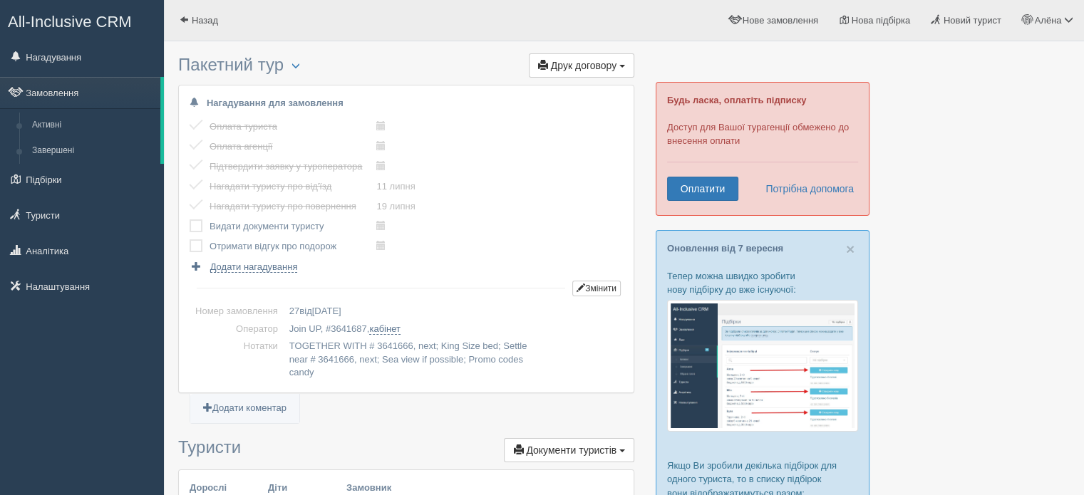
click at [190, 219] on label at bounding box center [190, 219] width 0 height 0
click at [0, 0] on input "checkbox" at bounding box center [0, 0] width 0 height 0
click at [190, 239] on label at bounding box center [190, 239] width 0 height 0
click at [0, 0] on input "checkbox" at bounding box center [0, 0] width 0 height 0
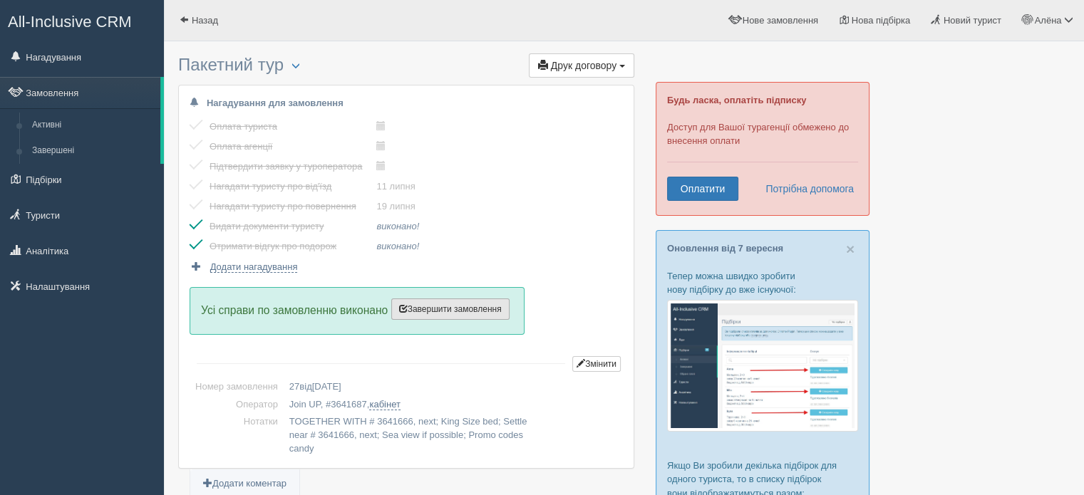
click at [472, 310] on span "Завершити замовлення" at bounding box center [450, 309] width 103 height 10
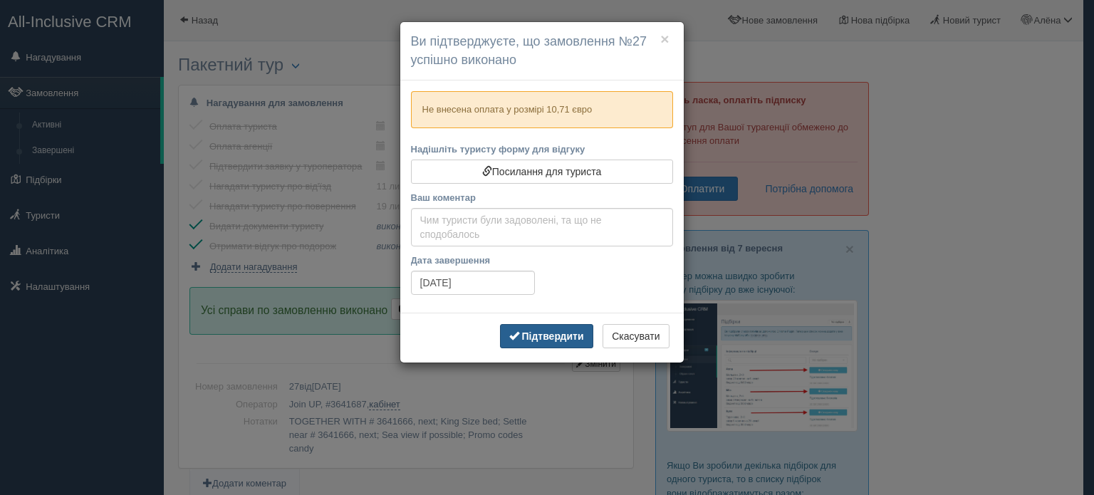
click at [542, 344] on button "Підтвердити" at bounding box center [546, 336] width 93 height 24
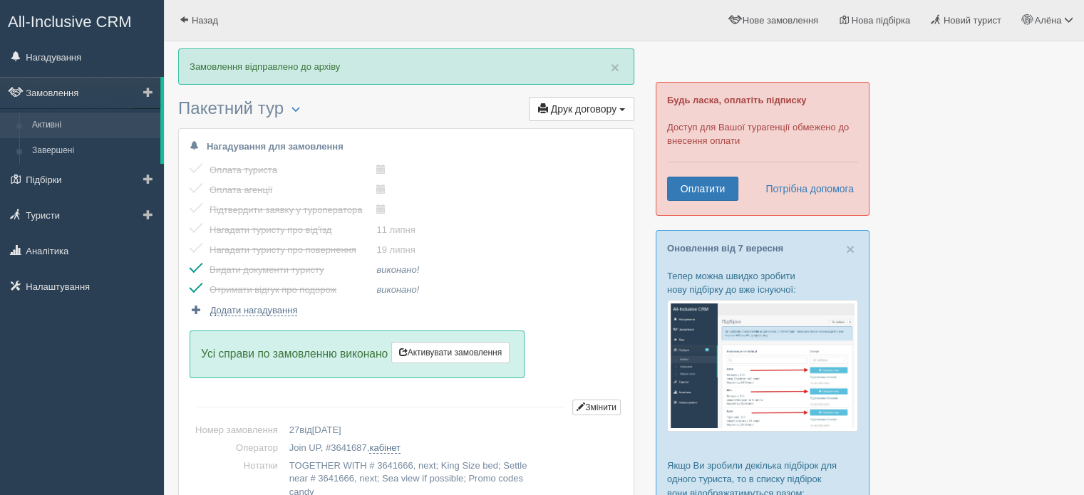
click at [70, 125] on link "Активні" at bounding box center [93, 126] width 135 height 26
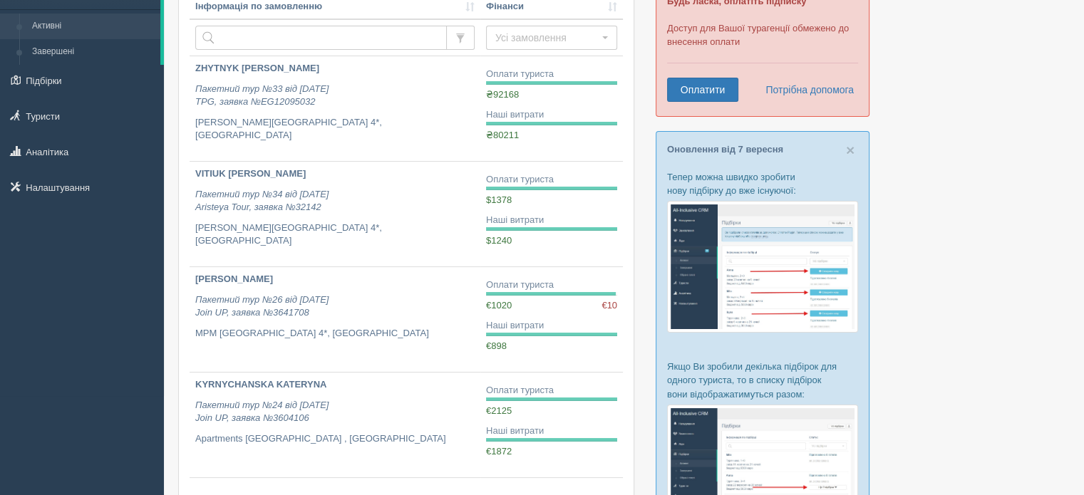
scroll to position [148, 0]
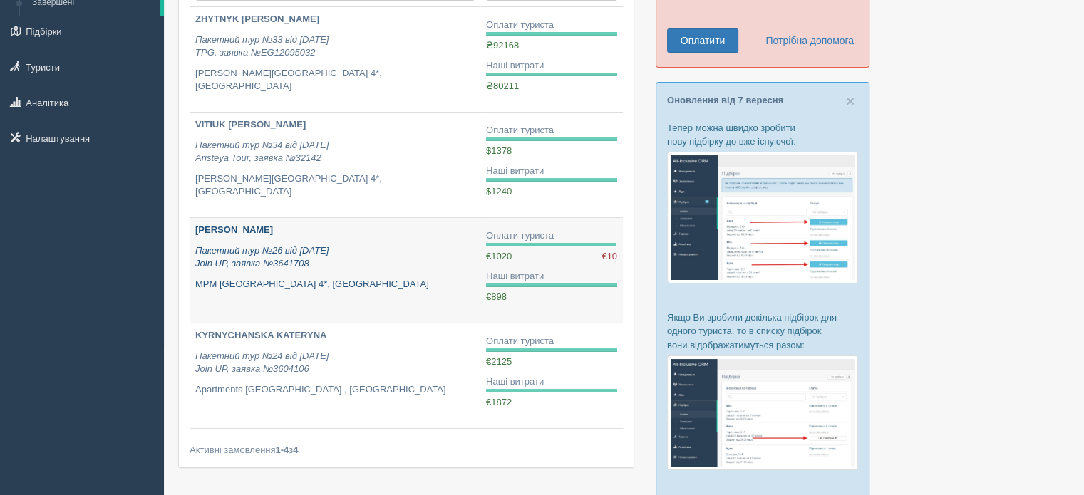
click at [390, 268] on p "Пакетний тур №26 від 07.05.2025 Join UP, заявка №3641708" at bounding box center [334, 257] width 279 height 26
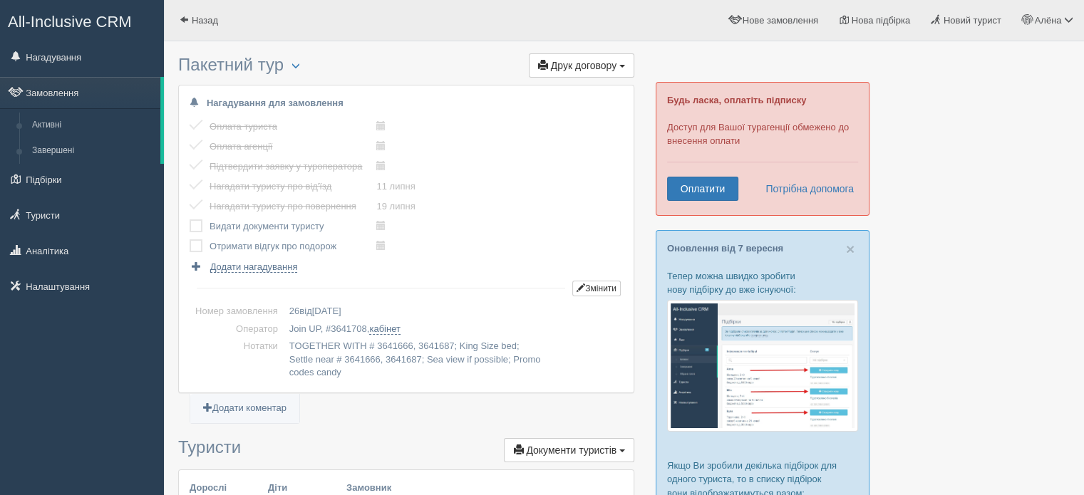
click at [190, 219] on label at bounding box center [190, 219] width 0 height 0
click at [0, 0] on input "checkbox" at bounding box center [0, 0] width 0 height 0
click at [198, 252] on td at bounding box center [200, 247] width 20 height 20
click at [190, 239] on label at bounding box center [190, 239] width 0 height 0
click at [0, 0] on input "checkbox" at bounding box center [0, 0] width 0 height 0
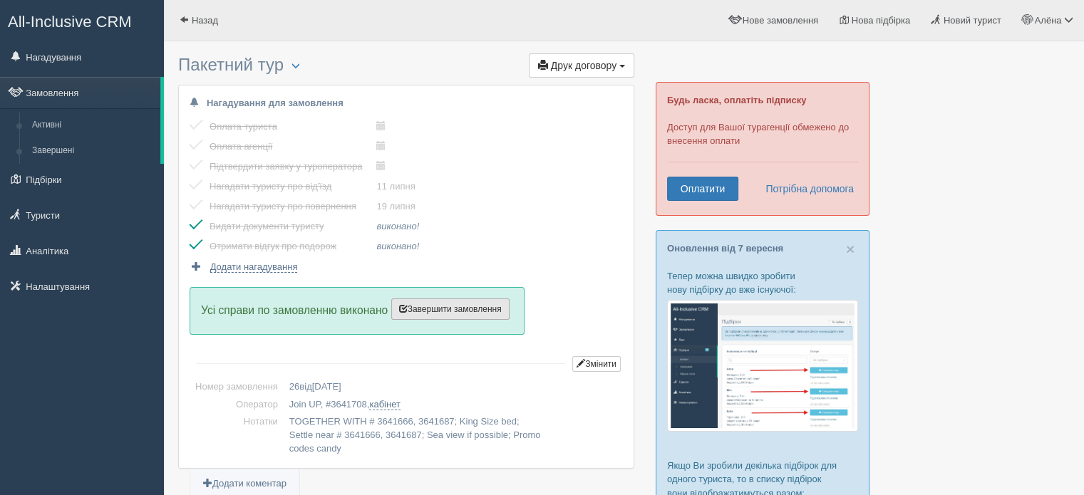
click at [427, 316] on button "Завершити замовлення Активувати замовлення" at bounding box center [450, 309] width 118 height 21
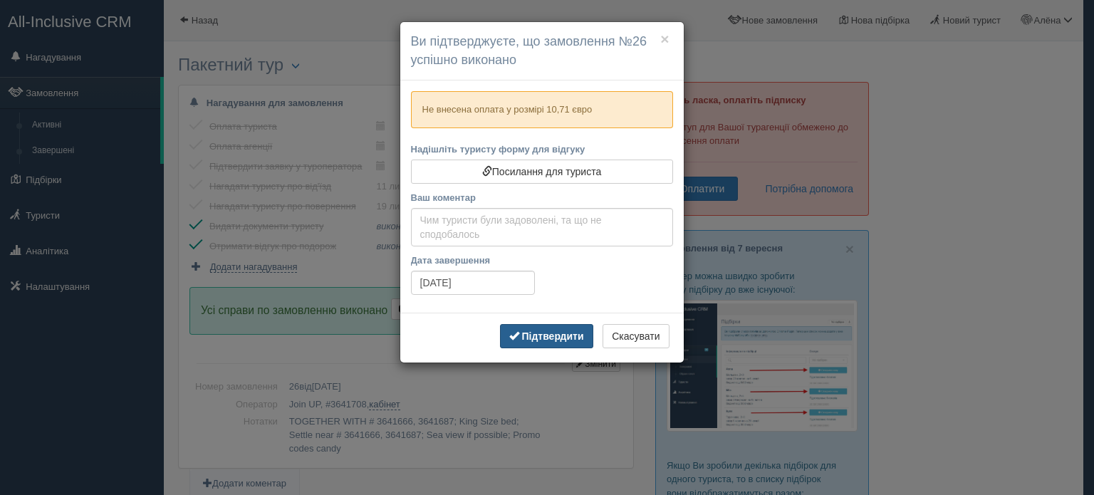
click at [559, 346] on button "Підтвердити" at bounding box center [546, 336] width 93 height 24
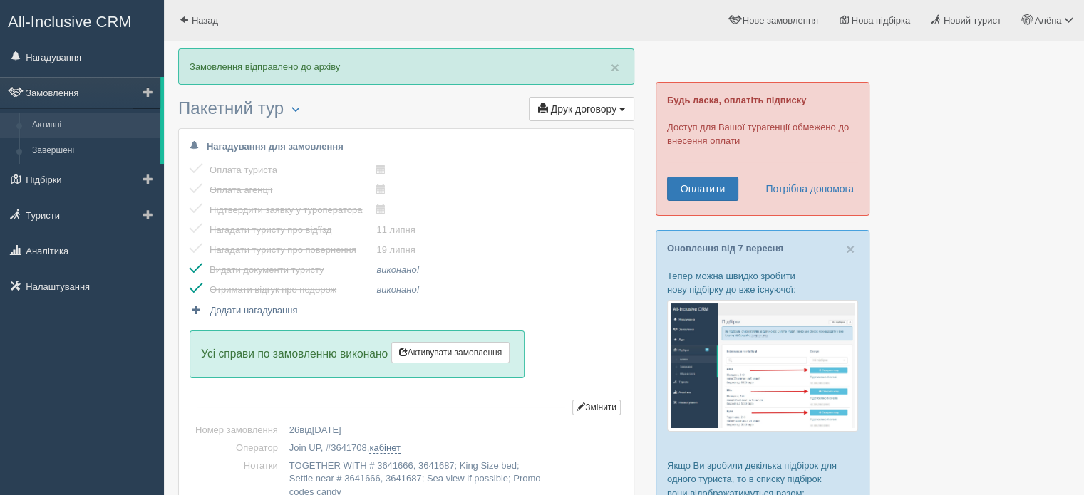
click at [80, 125] on link "Активні" at bounding box center [93, 126] width 135 height 26
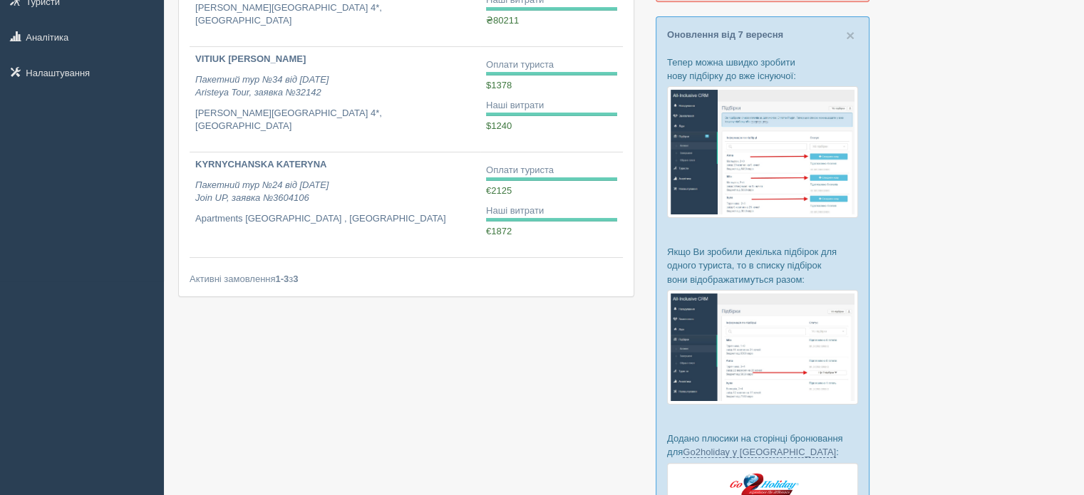
scroll to position [219, 0]
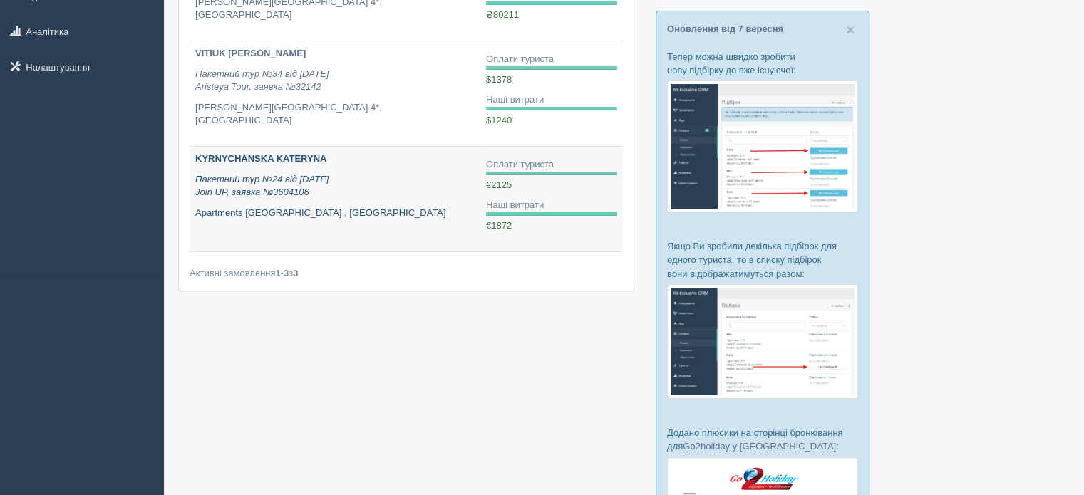
click at [408, 184] on p "Пакетний тур №24 від [DATE] Join UP, заявка №3604106" at bounding box center [334, 186] width 279 height 26
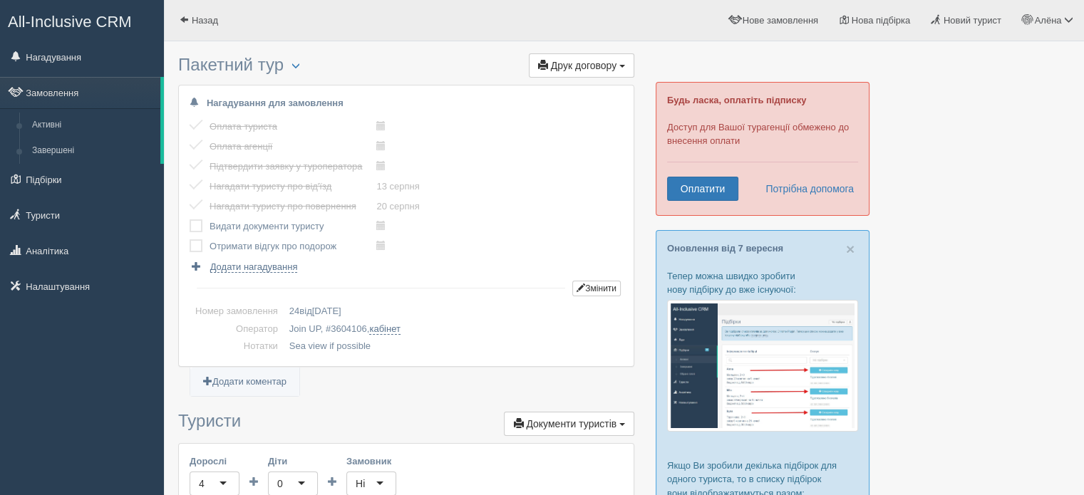
click at [190, 219] on label at bounding box center [190, 219] width 0 height 0
click at [0, 0] on input "checkbox" at bounding box center [0, 0] width 0 height 0
click at [190, 239] on label at bounding box center [190, 239] width 0 height 0
click at [0, 0] on input "checkbox" at bounding box center [0, 0] width 0 height 0
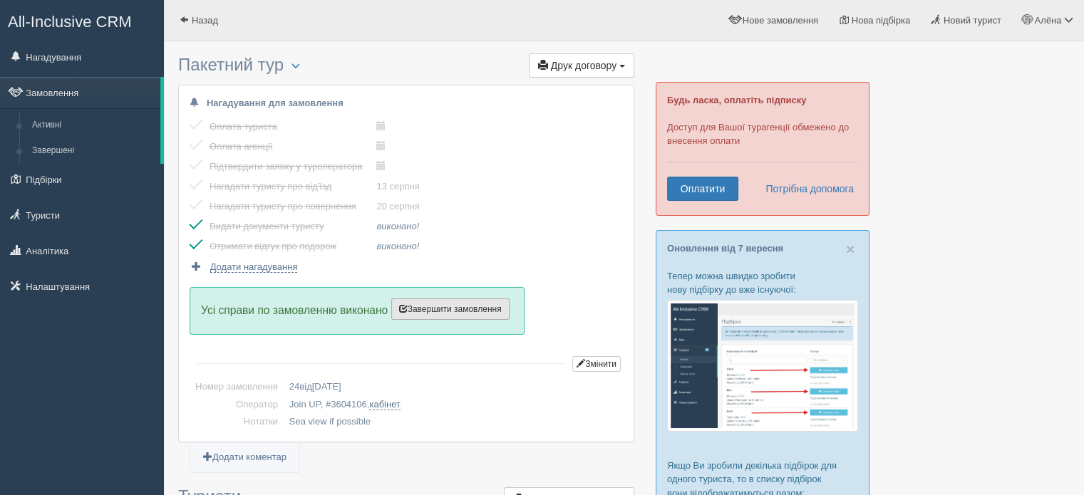
click at [437, 316] on button "Завершити замовлення Активувати замовлення" at bounding box center [450, 309] width 118 height 21
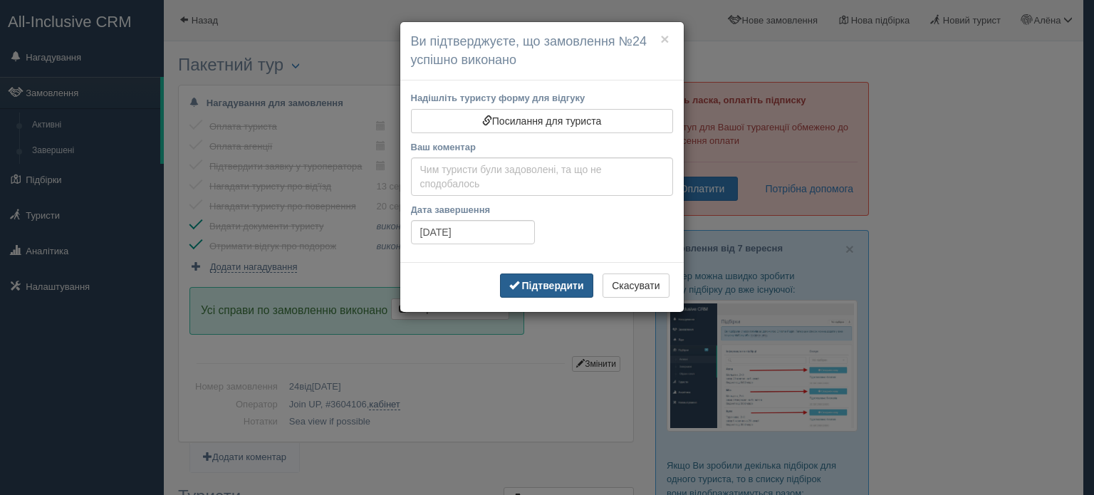
click at [551, 280] on b "Підтвердити" at bounding box center [553, 285] width 62 height 11
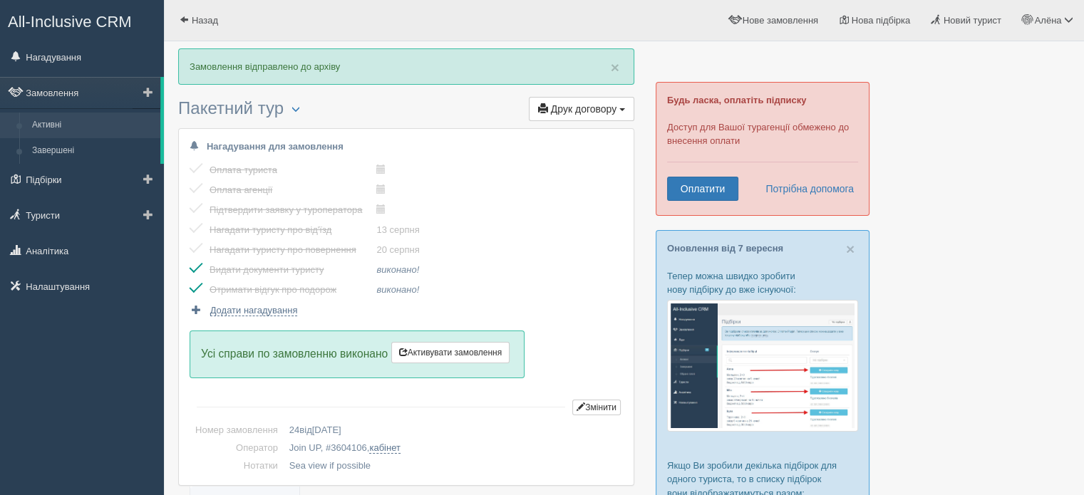
click at [86, 125] on link "Активні" at bounding box center [93, 126] width 135 height 26
